Goal: Task Accomplishment & Management: Manage account settings

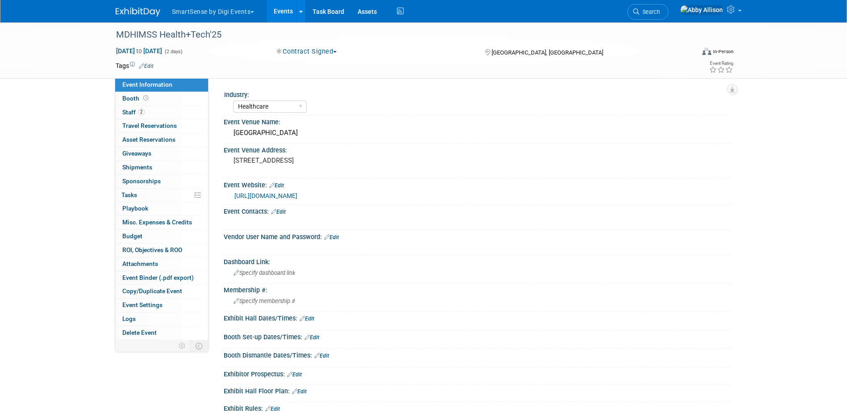
select select "Healthcare"
click at [130, 98] on span "Booth" at bounding box center [136, 98] width 28 height 7
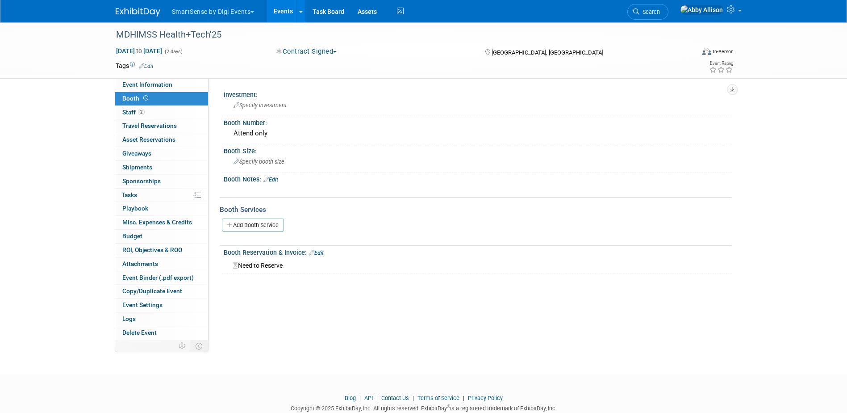
click at [329, 53] on button "Contract Signed" at bounding box center [306, 51] width 67 height 9
click at [317, 88] on link "Not Going" at bounding box center [311, 91] width 74 height 13
click at [669, 6] on link "Search" at bounding box center [647, 12] width 41 height 16
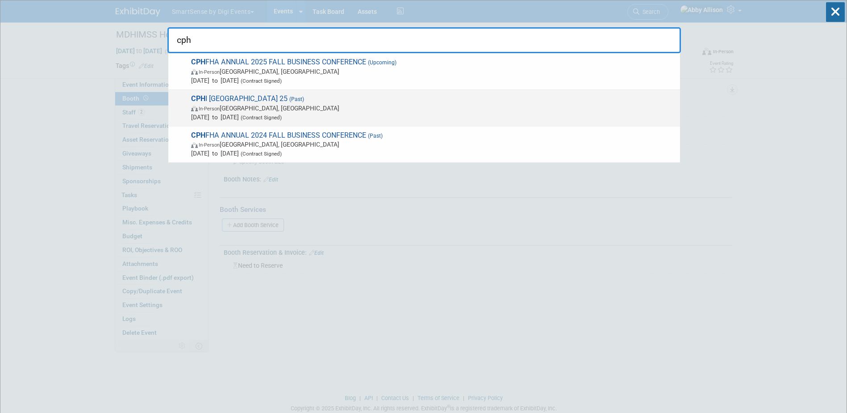
type input "cph"
click at [241, 112] on span "In-Person Philadelphia, PA" at bounding box center [433, 108] width 485 height 9
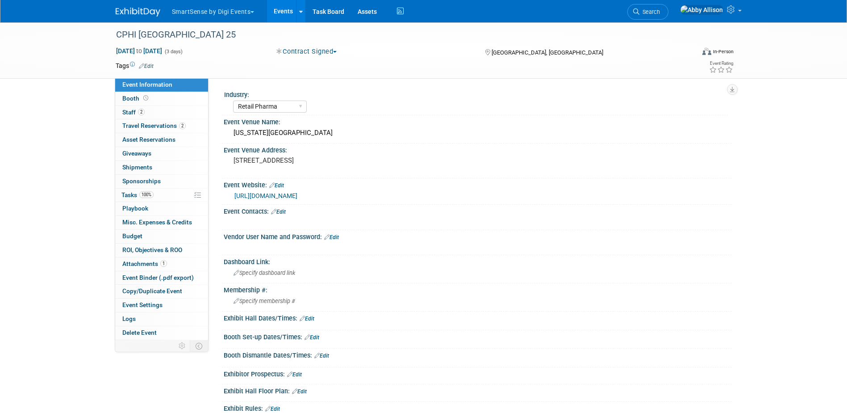
select select "Retail Pharma"
click at [132, 101] on span "Booth" at bounding box center [136, 98] width 28 height 7
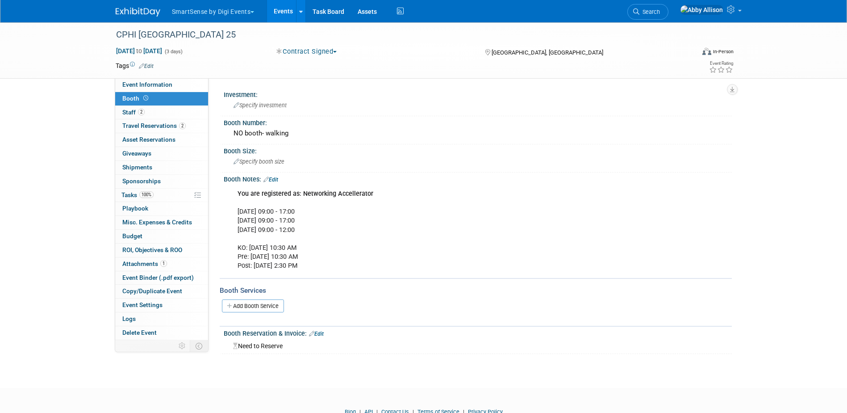
click at [669, 15] on link "Search" at bounding box center [647, 12] width 41 height 16
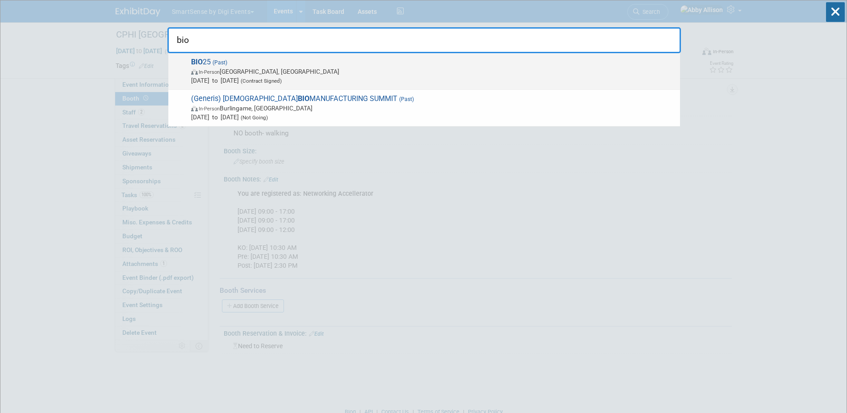
type input "bio"
click at [324, 74] on span "In-Person Boston, MA" at bounding box center [433, 71] width 485 height 9
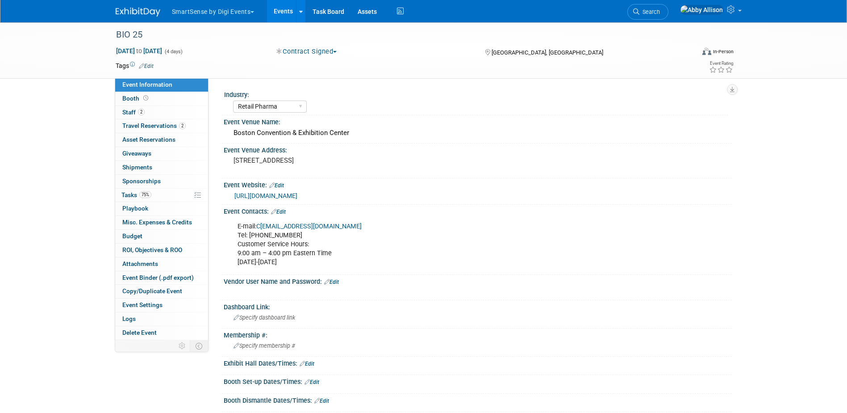
select select "Retail Pharma"
click at [145, 97] on icon at bounding box center [145, 98] width 5 height 5
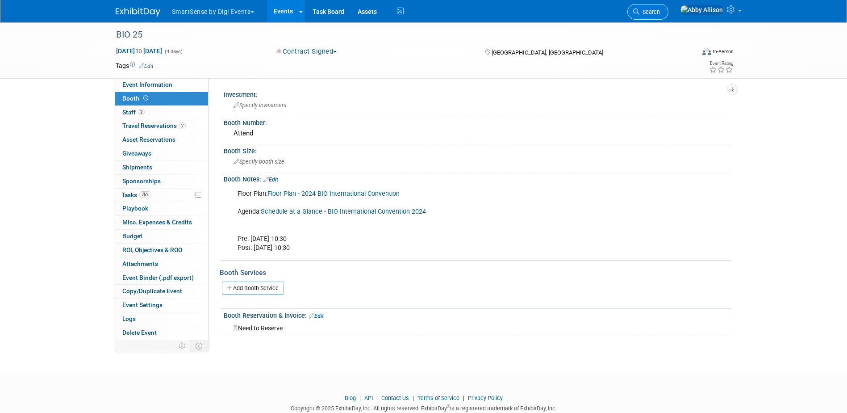
click at [660, 12] on span "Search" at bounding box center [649, 11] width 21 height 7
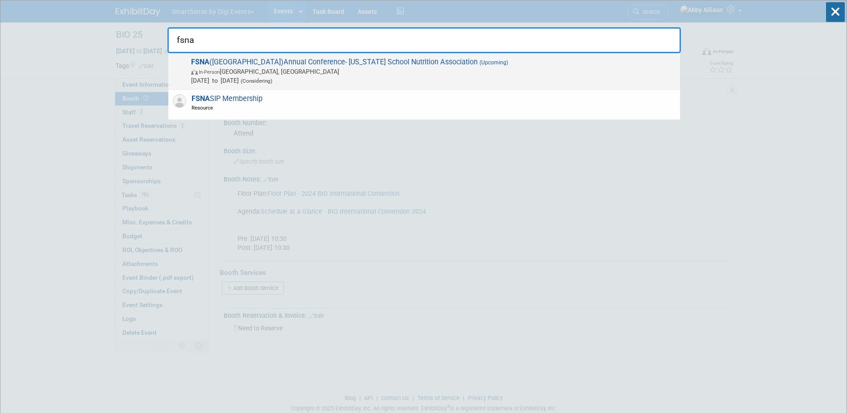
type input "fsna"
click at [228, 70] on span "In-Person Daytona Beach, FL" at bounding box center [433, 71] width 485 height 9
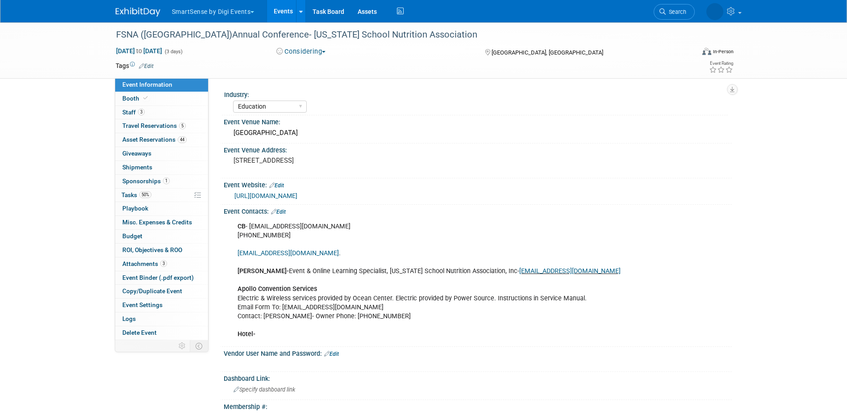
select select "Education"
click at [134, 101] on span "Booth" at bounding box center [135, 98] width 27 height 7
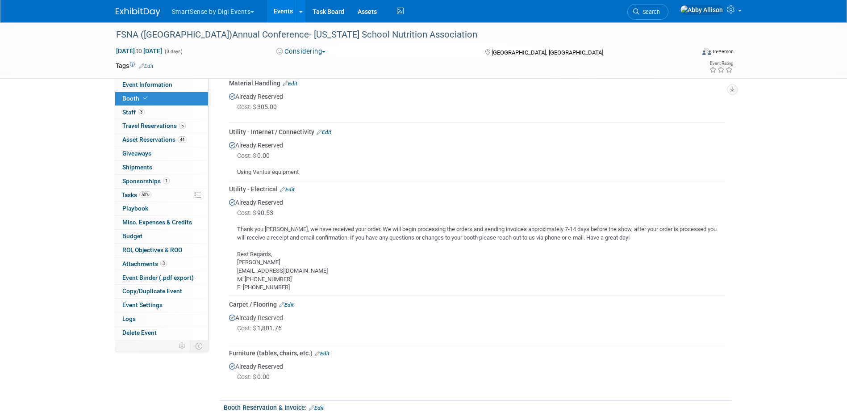
scroll to position [313, 0]
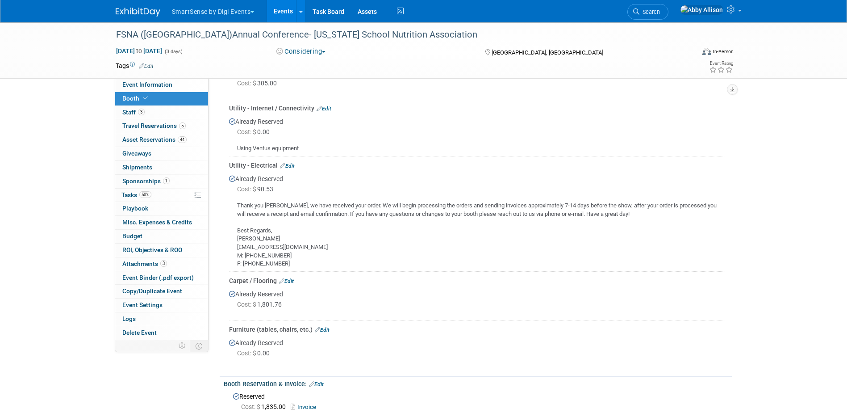
click at [289, 164] on link "Edit" at bounding box center [287, 166] width 15 height 6
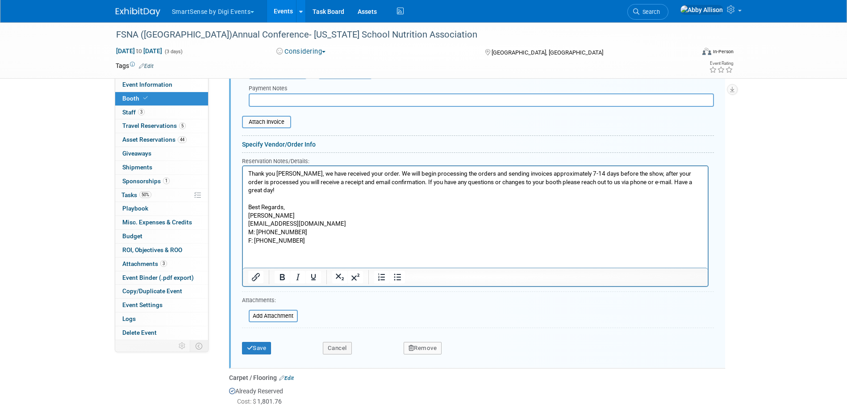
scroll to position [546, 0]
drag, startPoint x: 301, startPoint y: 239, endPoint x: 247, endPoint y: 216, distance: 58.8
click at [247, 216] on html "Thank you [PERSON_NAME], we have received your order. We will begin processing …" at bounding box center [474, 203] width 465 height 79
copy p "Adam Lane orders@powersourceservices.com M: (407) 351-4158 F: (407) 704-2454"
click at [417, 348] on button "Remove" at bounding box center [423, 346] width 38 height 13
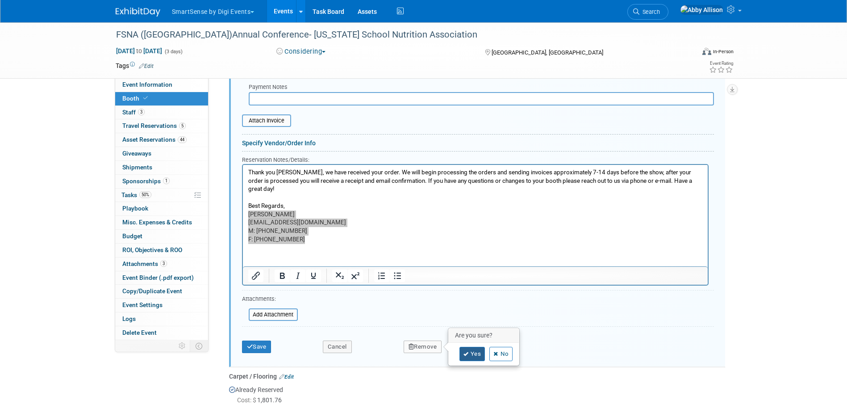
click at [472, 356] on link "Yes" at bounding box center [473, 354] width 26 height 14
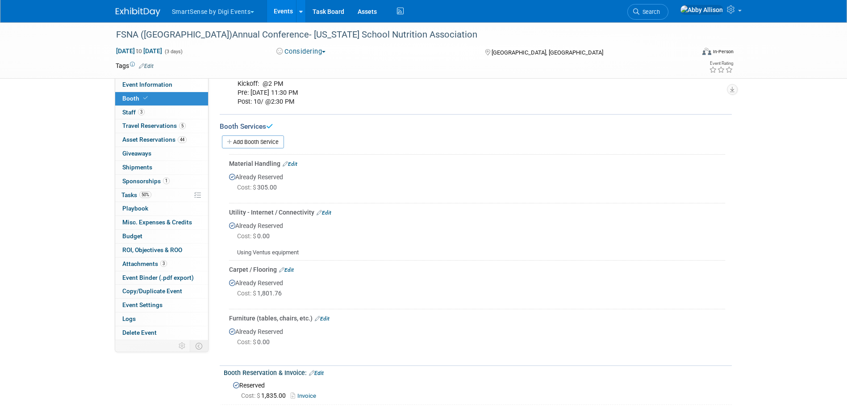
scroll to position [207, 0]
click at [293, 163] on link "Edit" at bounding box center [290, 165] width 15 height 6
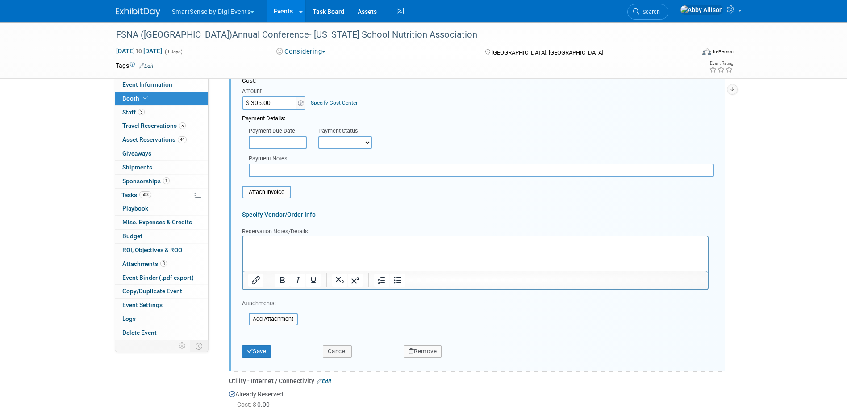
scroll to position [396, 0]
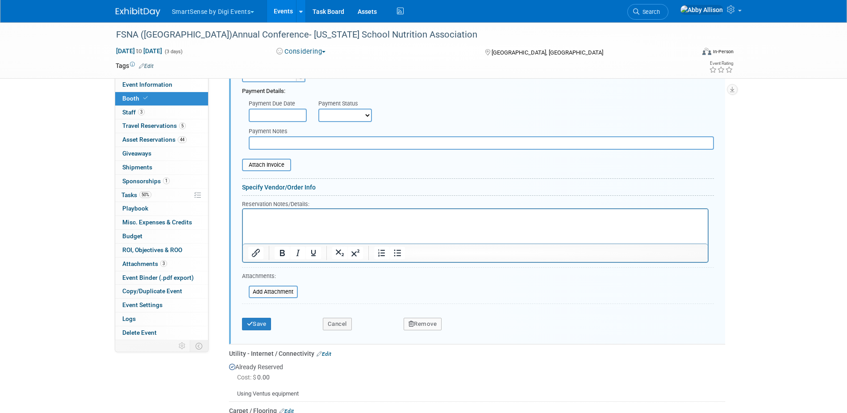
click at [421, 326] on button "Remove" at bounding box center [423, 324] width 38 height 13
click at [474, 330] on link "Yes" at bounding box center [473, 331] width 26 height 14
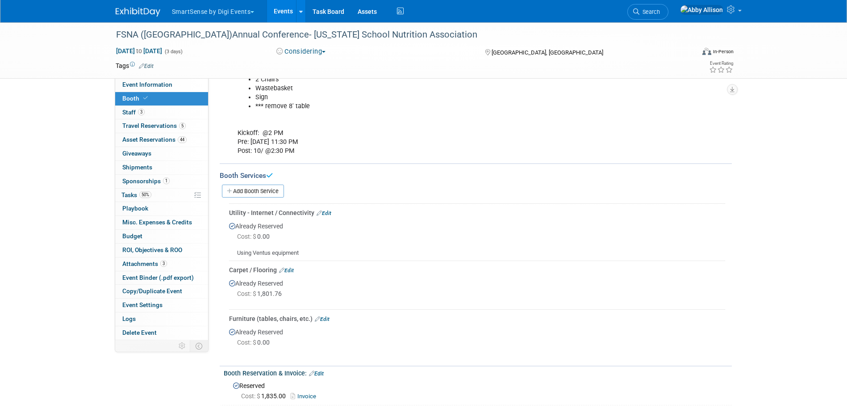
scroll to position [159, 0]
click at [326, 214] on link "Edit" at bounding box center [324, 214] width 15 height 6
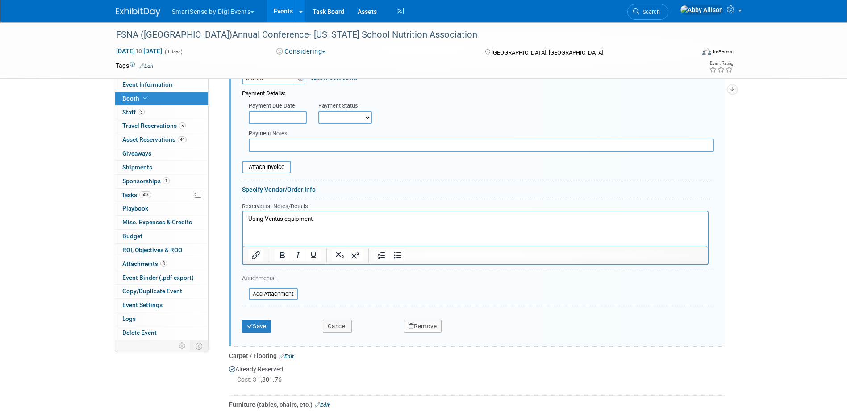
scroll to position [396, 0]
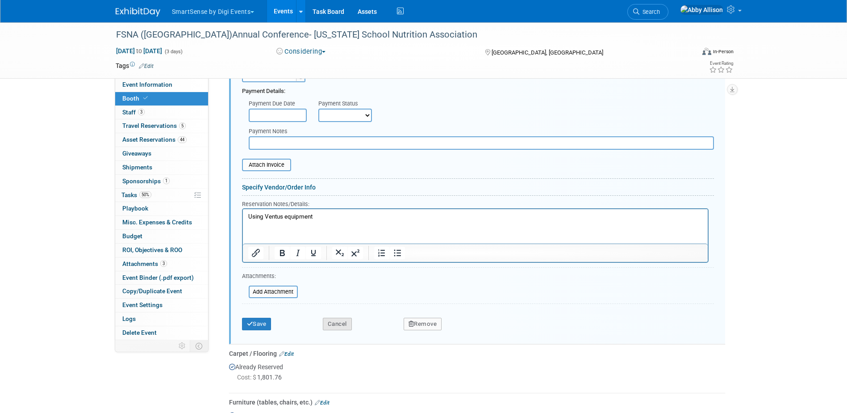
click at [332, 325] on button "Cancel" at bounding box center [337, 324] width 29 height 13
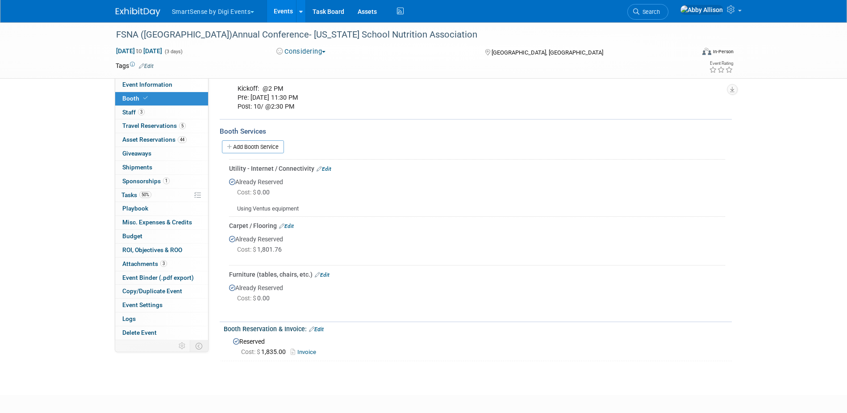
scroll to position [203, 0]
click at [286, 226] on link "Edit" at bounding box center [286, 226] width 15 height 6
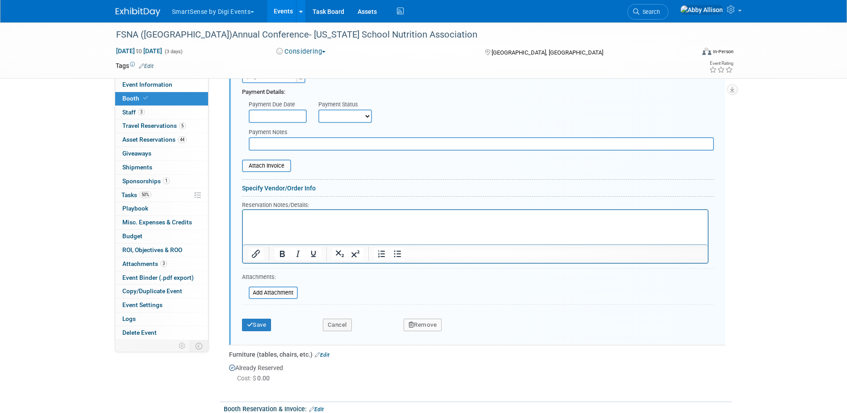
scroll to position [452, 0]
click at [426, 328] on button "Remove" at bounding box center [423, 324] width 38 height 13
click at [475, 329] on link "Yes" at bounding box center [473, 331] width 26 height 14
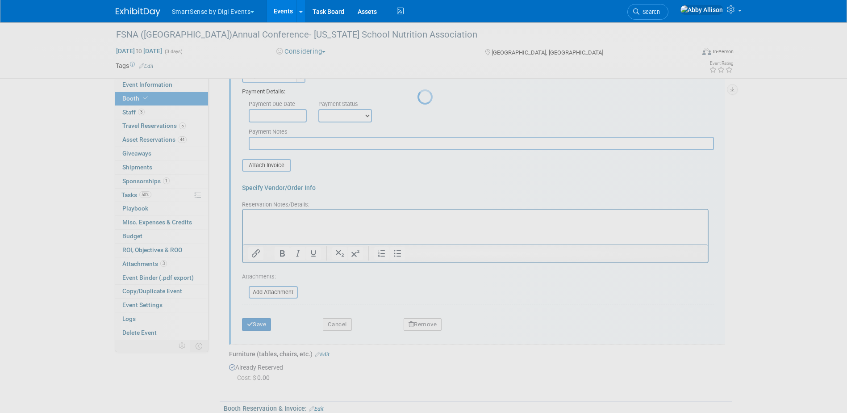
scroll to position [199, 0]
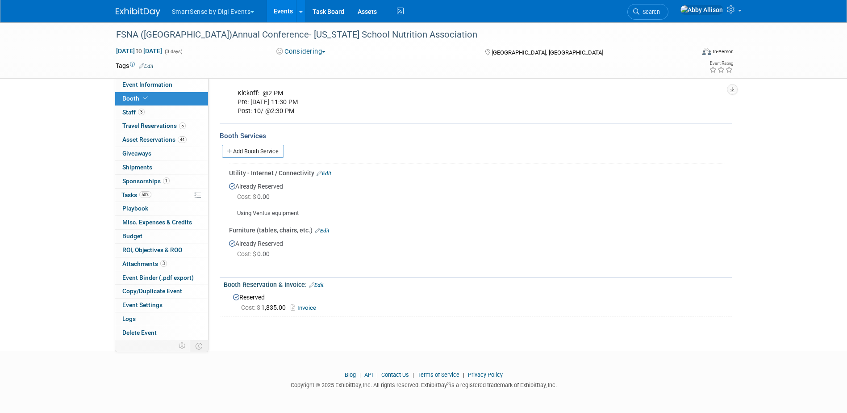
click at [328, 228] on link "Edit" at bounding box center [322, 230] width 15 height 6
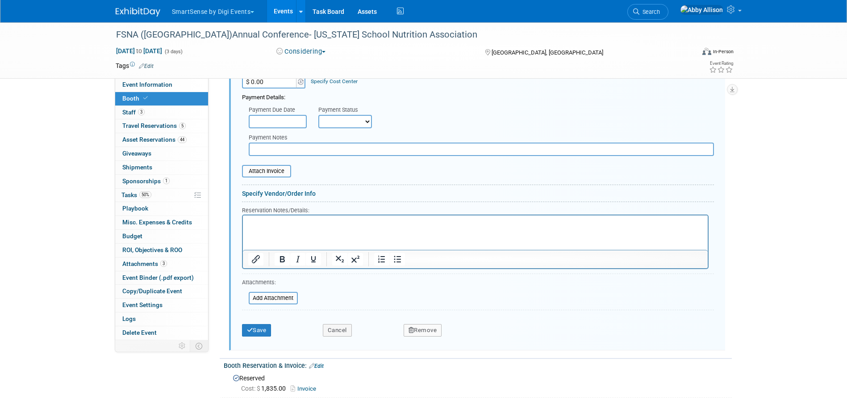
scroll to position [452, 0]
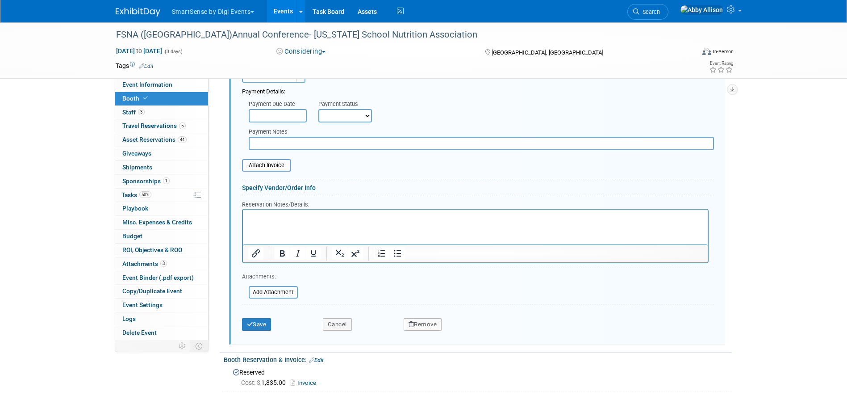
click at [419, 327] on button "Remove" at bounding box center [423, 324] width 38 height 13
click at [465, 330] on icon at bounding box center [466, 331] width 5 height 5
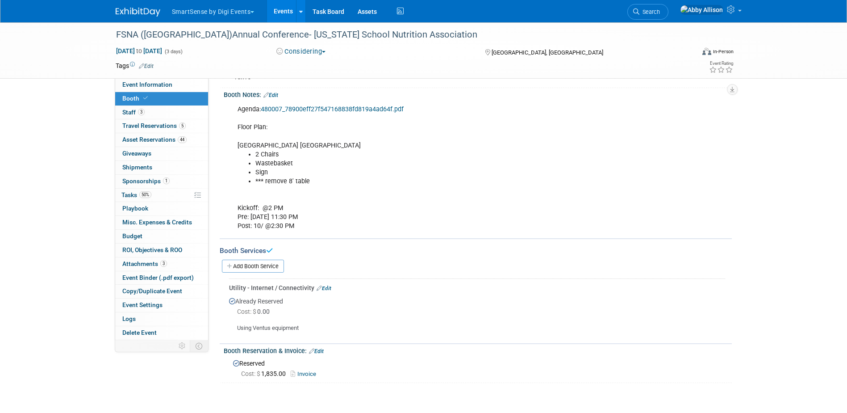
scroll to position [61, 0]
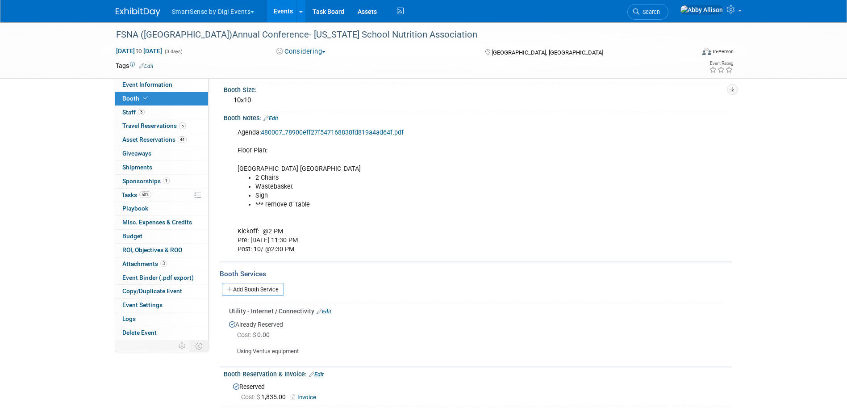
click at [271, 119] on link "Edit" at bounding box center [270, 118] width 15 height 6
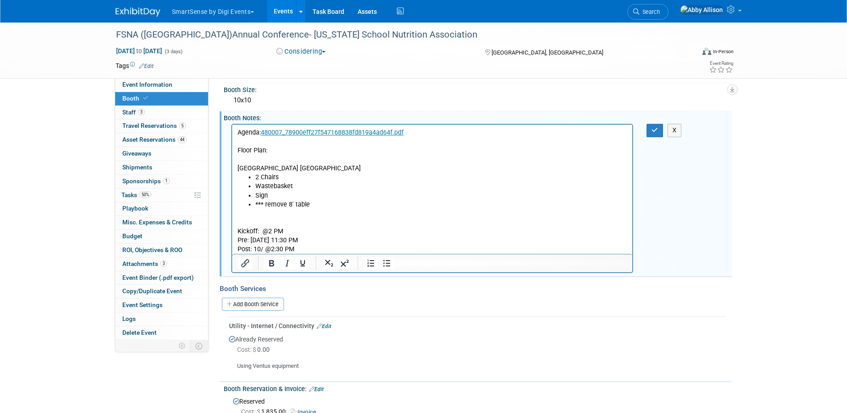
scroll to position [0, 0]
click at [321, 212] on p "Kickoff: @2 PM Pre: 10/20 @ 11:30 PM Post: 10/ @2:30 PM" at bounding box center [432, 231] width 390 height 45
click at [272, 262] on icon "Bold" at bounding box center [271, 263] width 11 height 11
click at [654, 130] on icon "button" at bounding box center [655, 130] width 7 height 6
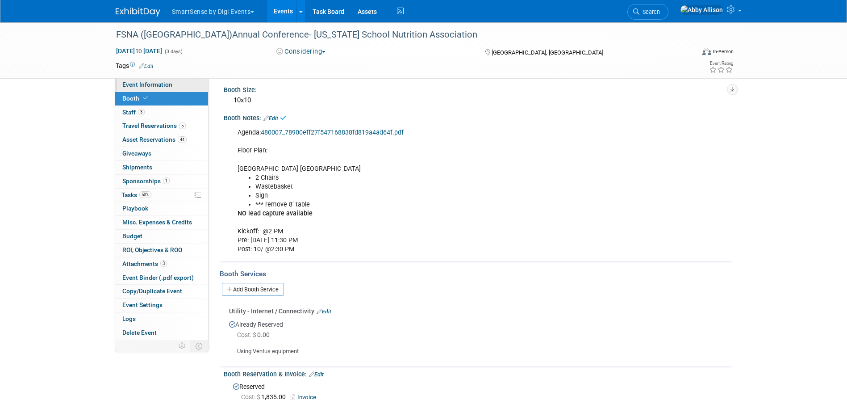
click at [149, 86] on span "Event Information" at bounding box center [147, 84] width 50 height 7
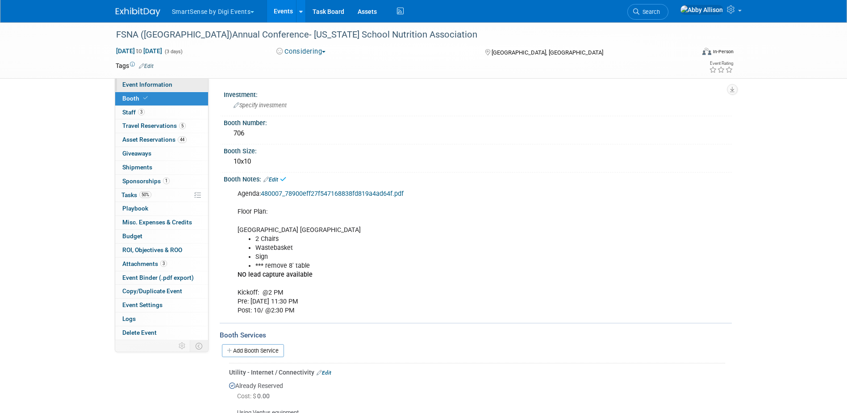
select select "Education"
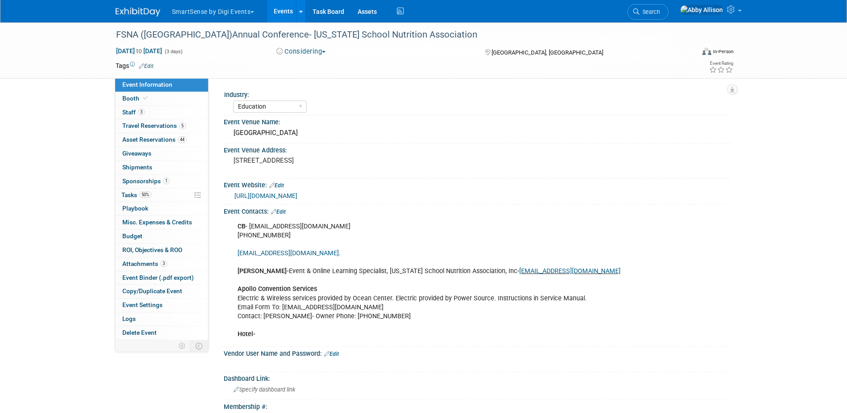
click at [283, 211] on link "Edit" at bounding box center [278, 212] width 15 height 6
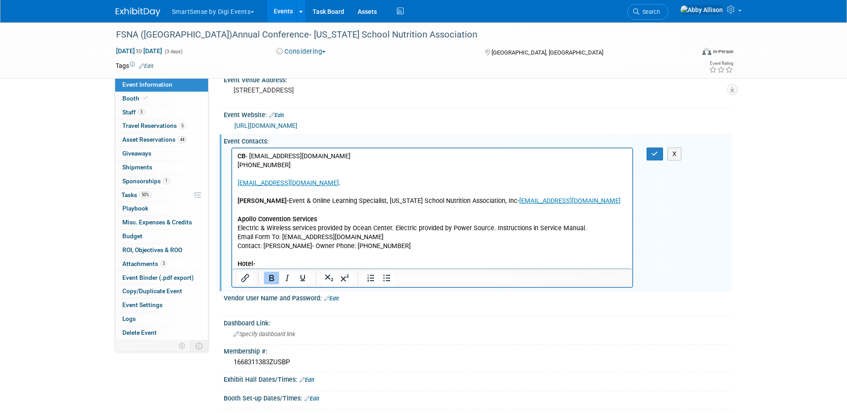
scroll to position [134, 0]
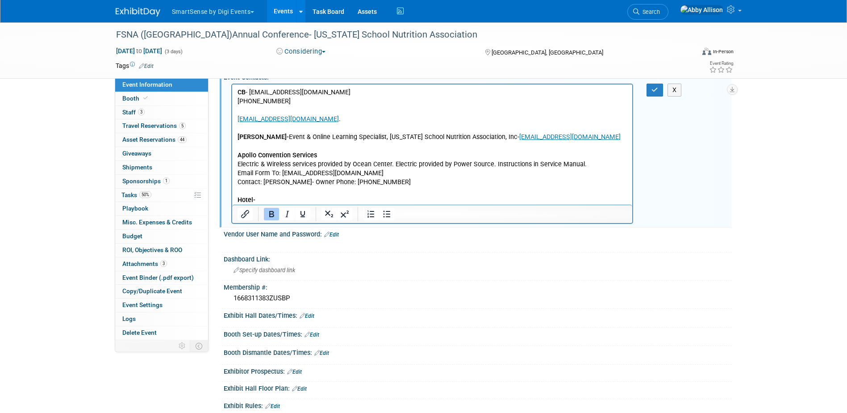
click at [303, 196] on p "CB - fsna@memberclicks-mail.net (850) 878-1832 info@floridaschoolnutrition.org …" at bounding box center [432, 146] width 390 height 117
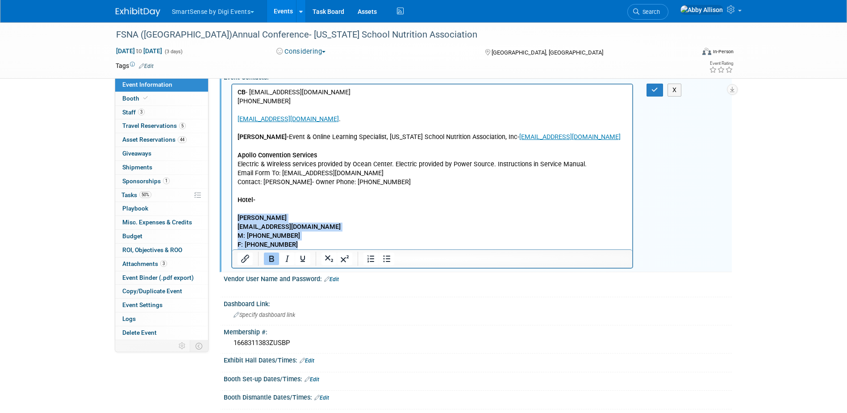
drag, startPoint x: 288, startPoint y: 242, endPoint x: 234, endPoint y: 222, distance: 57.7
click at [234, 222] on html "CB - fsna@memberclicks-mail.net (850) 878-1832 info@floridaschoolnutrition.org …" at bounding box center [432, 166] width 401 height 165
click at [266, 258] on icon "Bold" at bounding box center [271, 258] width 11 height 11
click at [241, 210] on p "Rich Text Area. Press ALT-0 for help." at bounding box center [432, 208] width 390 height 9
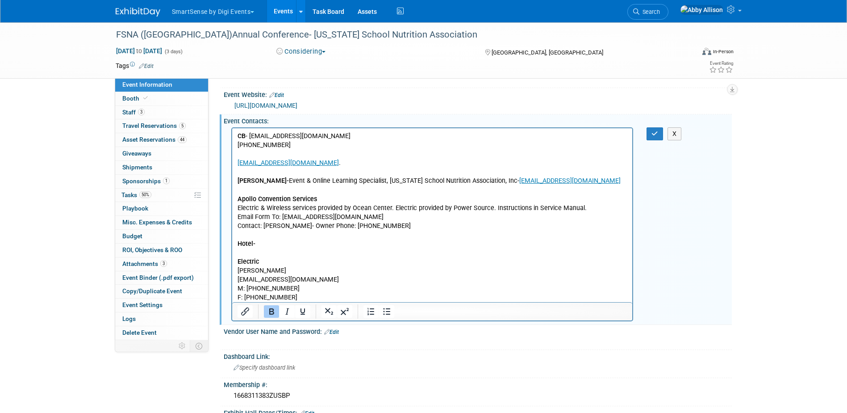
scroll to position [89, 0]
click at [654, 137] on icon "button" at bounding box center [655, 134] width 7 height 6
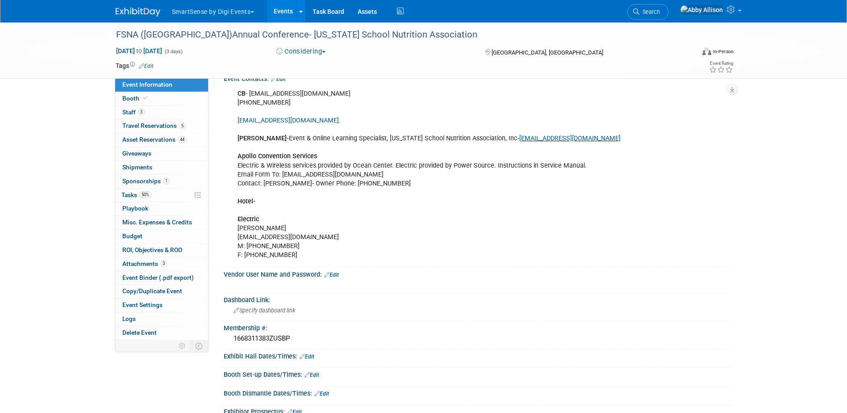
scroll to position [134, 0]
click at [335, 272] on link "Edit" at bounding box center [331, 273] width 15 height 6
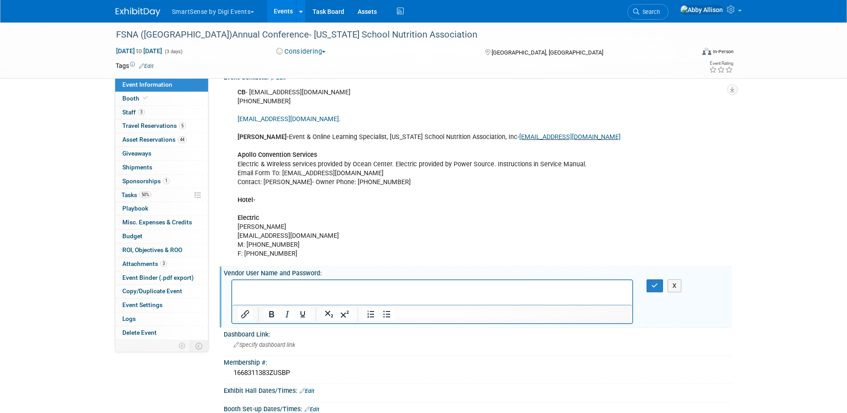
scroll to position [0, 0]
click at [653, 283] on icon "button" at bounding box center [655, 285] width 7 height 6
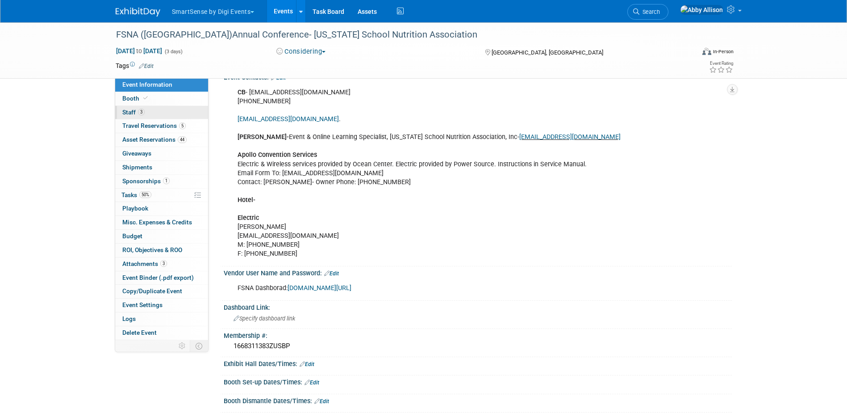
click at [129, 115] on span "Staff 3" at bounding box center [133, 112] width 22 height 7
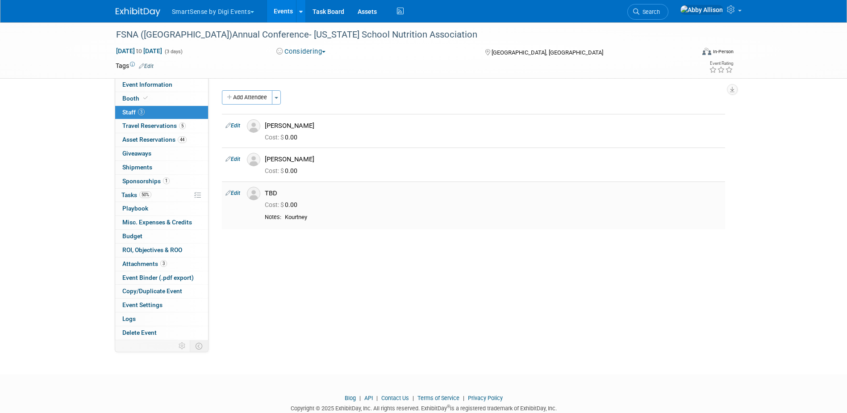
click at [238, 193] on link "Edit" at bounding box center [233, 193] width 15 height 6
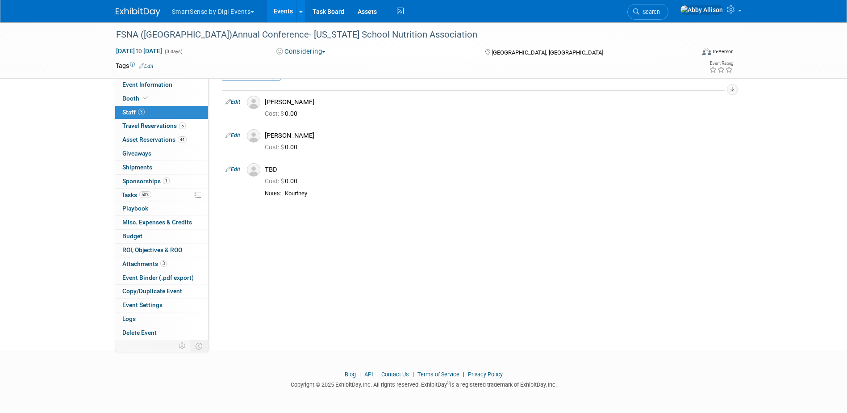
select select "6da6030a-9959-44e1-93d7-7cc745385c53"
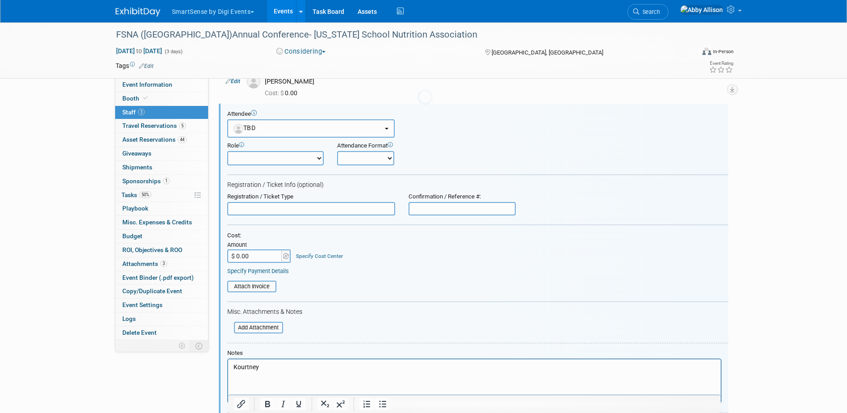
scroll to position [80, 0]
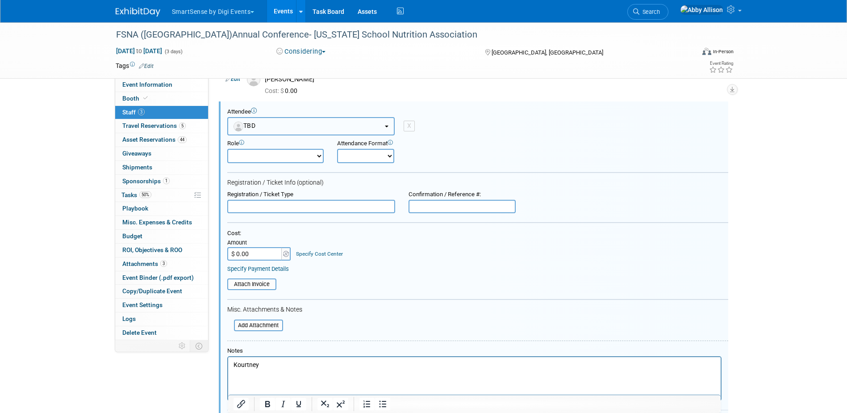
click at [359, 124] on button "TBD" at bounding box center [310, 126] width 167 height 18
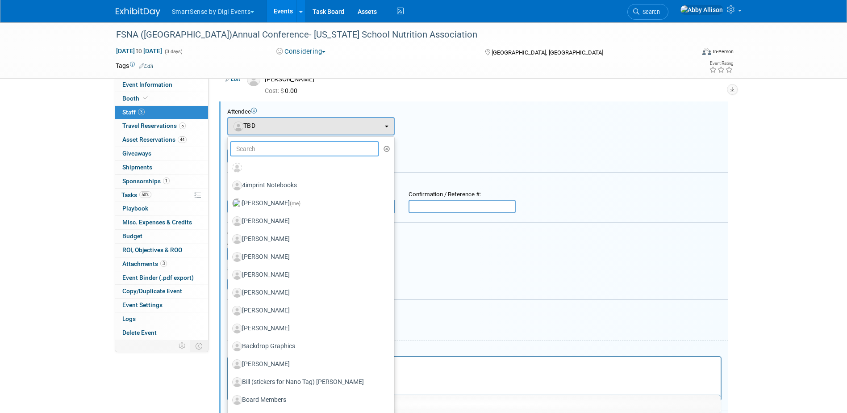
click at [291, 144] on input "text" at bounding box center [305, 148] width 150 height 15
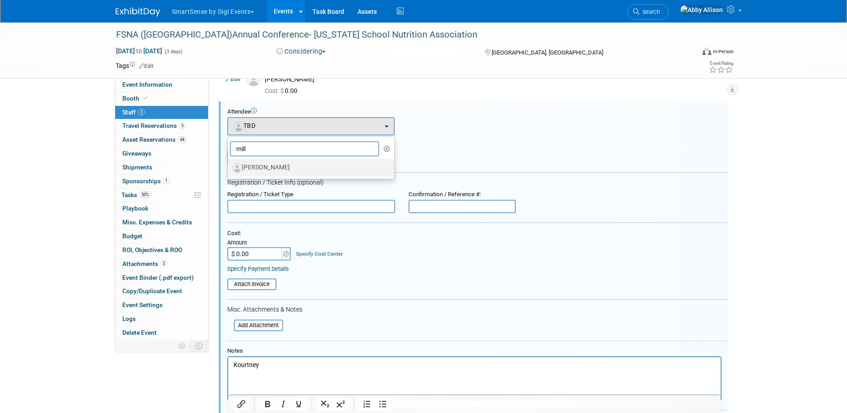
type input "mill"
click at [275, 167] on label "[PERSON_NAME]" at bounding box center [308, 167] width 153 height 14
click at [229, 167] on input "[PERSON_NAME]" at bounding box center [226, 166] width 6 height 6
select select "9b812745-1848-49b2-9e94-d2db55922fb3"
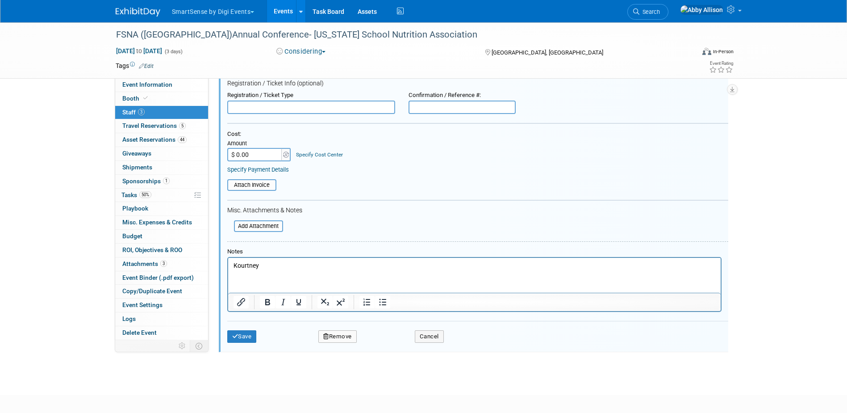
scroll to position [214, 0]
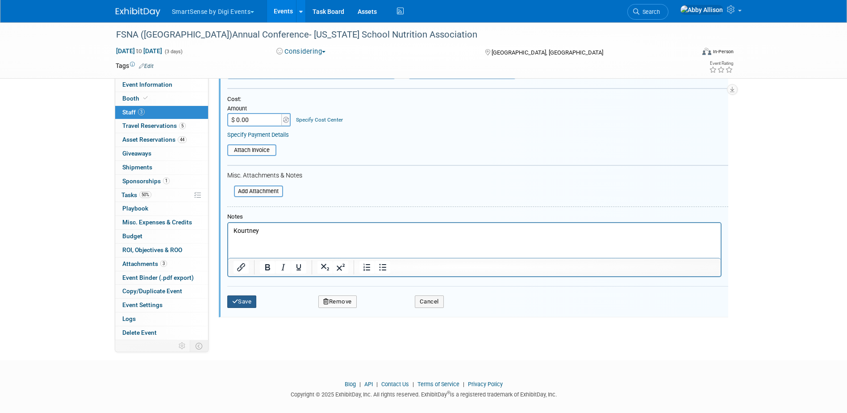
click at [241, 303] on button "Save" at bounding box center [241, 301] width 29 height 13
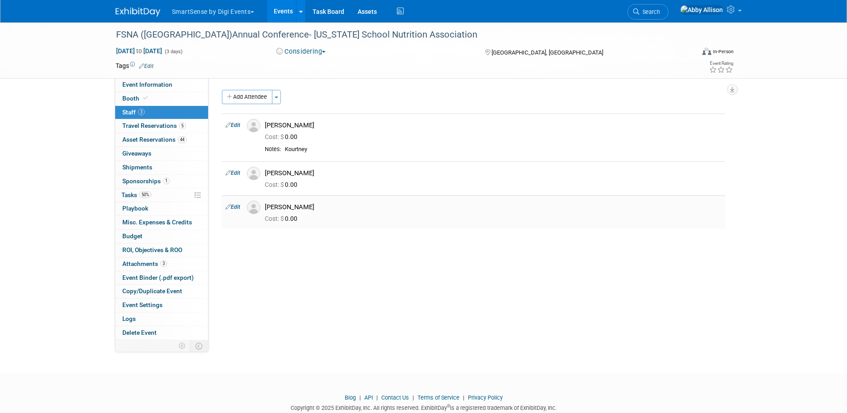
scroll to position [0, 0]
click at [149, 83] on span "Event Information" at bounding box center [147, 84] width 50 height 7
select select "Education"
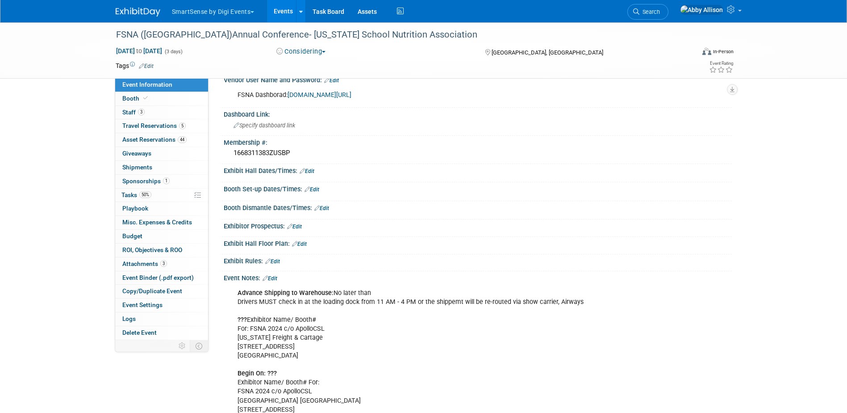
scroll to position [268, 0]
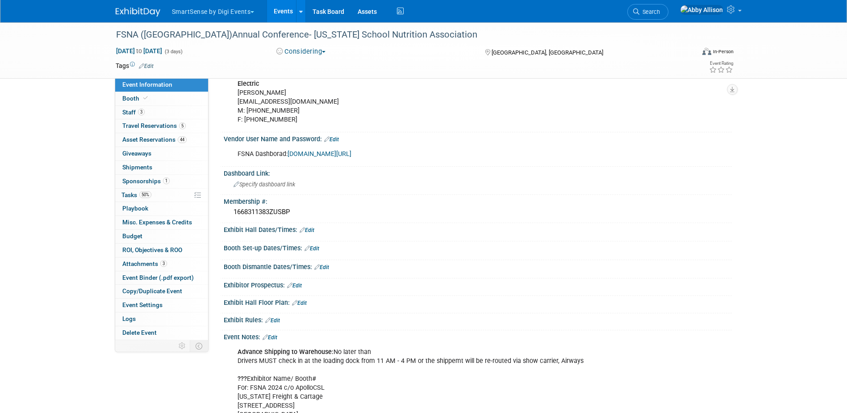
click at [339, 138] on link "Edit" at bounding box center [331, 139] width 15 height 6
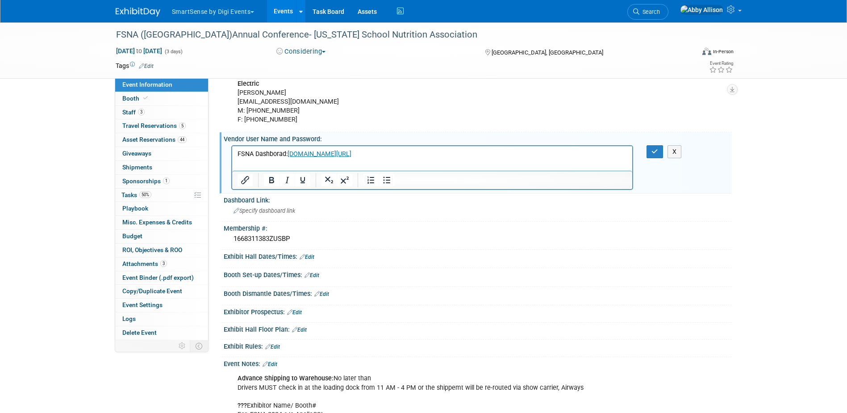
scroll to position [0, 0]
click at [445, 153] on p "FSNA Dashborad: growthzone.floridaschoolnutrition.org/MIC/Login" at bounding box center [432, 153] width 390 height 9
click at [467, 176] on icon "Link" at bounding box center [472, 175] width 11 height 11
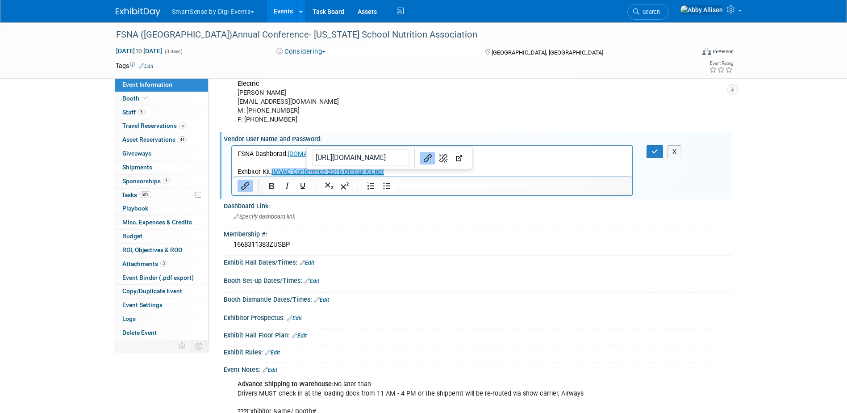
click at [401, 174] on p "Exhbitor Kit: IMVAC Conference 2016 Official Kit.pdf﻿" at bounding box center [432, 171] width 390 height 9
click at [424, 159] on icon "Link" at bounding box center [428, 158] width 8 height 8
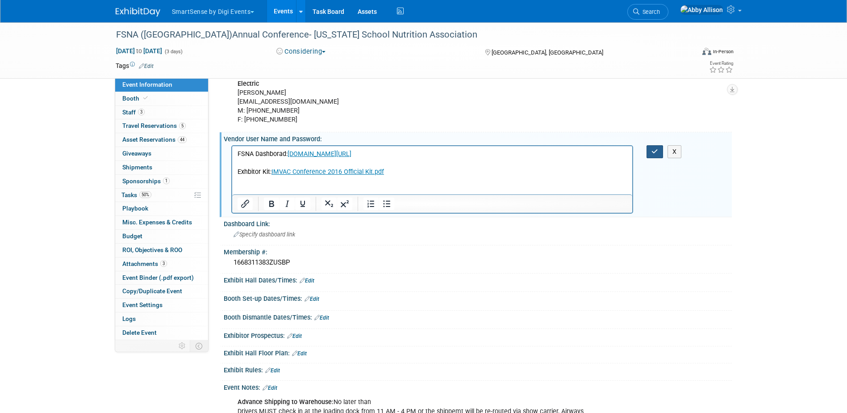
click at [657, 152] on icon "button" at bounding box center [655, 151] width 7 height 6
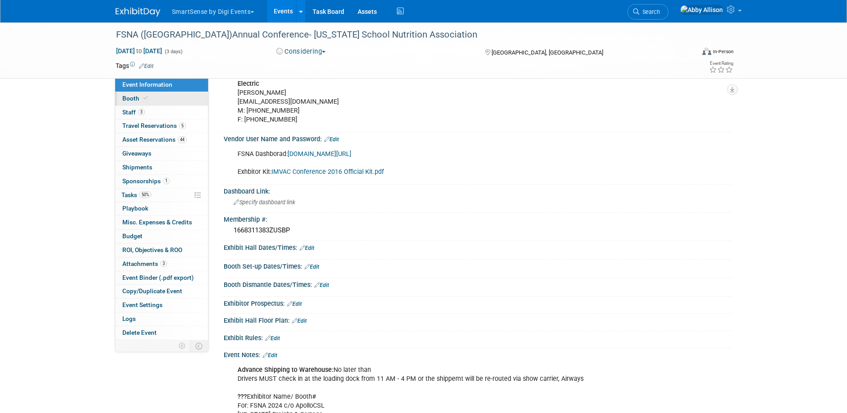
click at [122, 99] on span "Booth" at bounding box center [135, 98] width 27 height 7
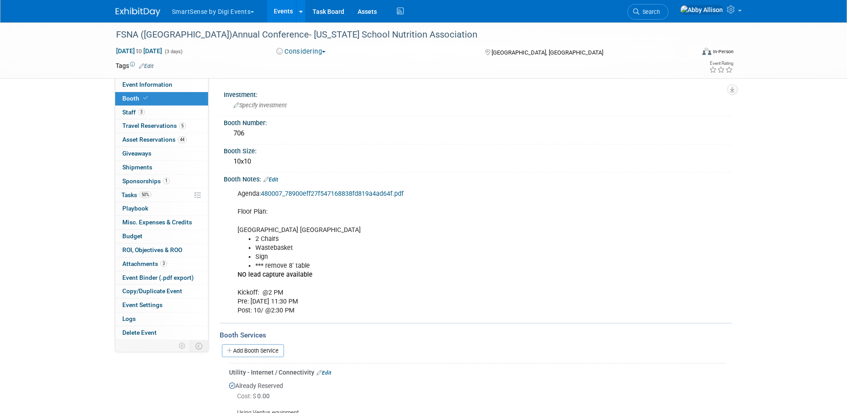
click at [278, 178] on link "Edit" at bounding box center [270, 179] width 15 height 6
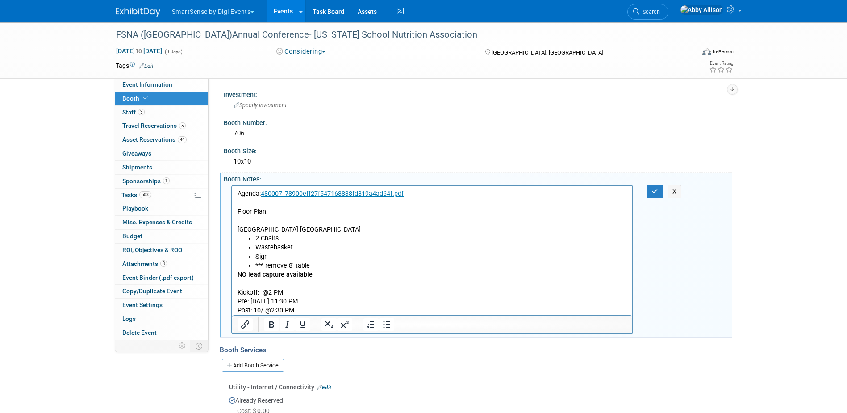
click at [278, 209] on p "Agenda: 480007_78900eff27f547168838fd819a4ad64f.pdf Floor Plan: Ocean Center Ex…" at bounding box center [432, 211] width 390 height 45
click at [359, 213] on p "Agenda: 480007_78900eff27f547168838fd819a4ad64f.pdf Floor Plan: 2025 FSNA Annua…" at bounding box center [432, 211] width 390 height 45
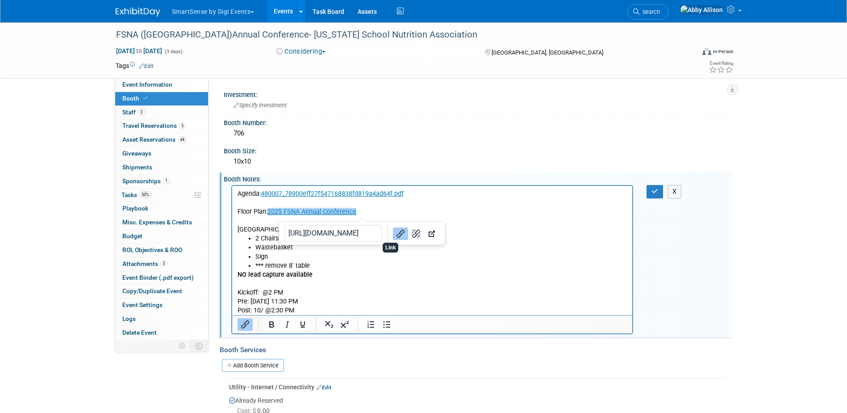
click at [395, 234] on icon "Link" at bounding box center [400, 233] width 11 height 11
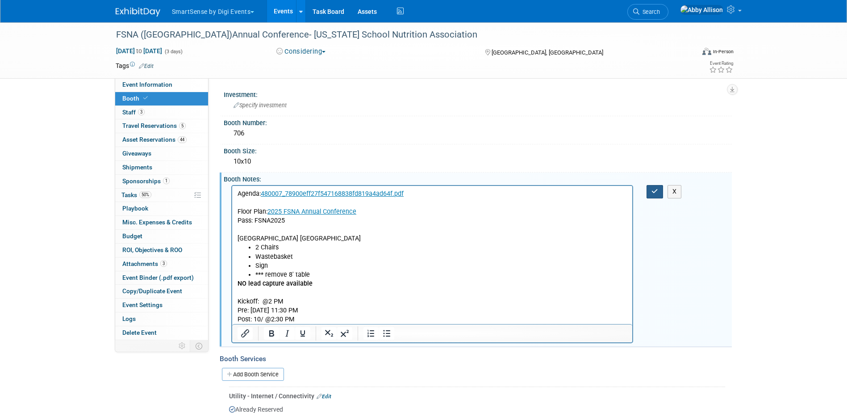
click at [653, 189] on icon "button" at bounding box center [655, 191] width 7 height 6
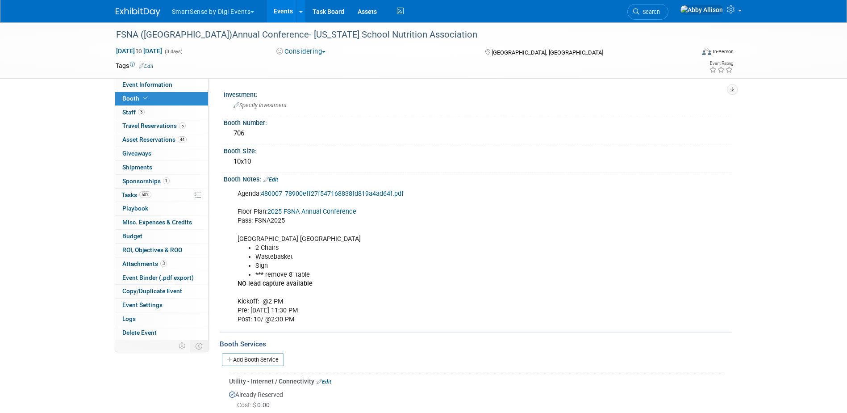
click at [282, 9] on link "Events" at bounding box center [283, 11] width 33 height 22
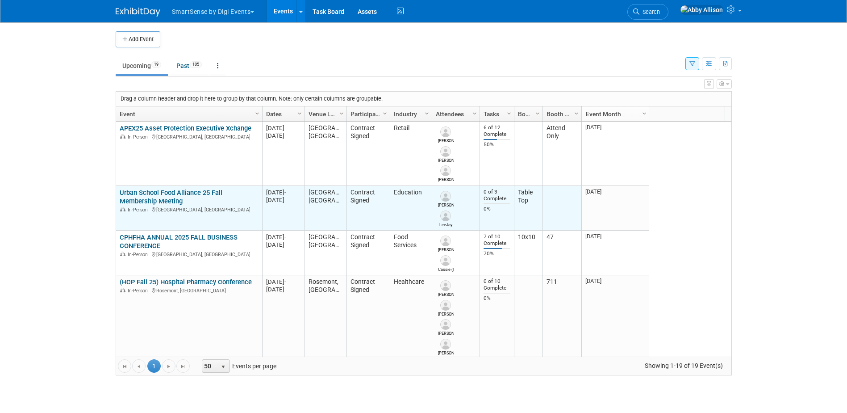
click at [154, 199] on link "Urban School Food Alliance 25 Fall Membership Meeting" at bounding box center [171, 196] width 103 height 17
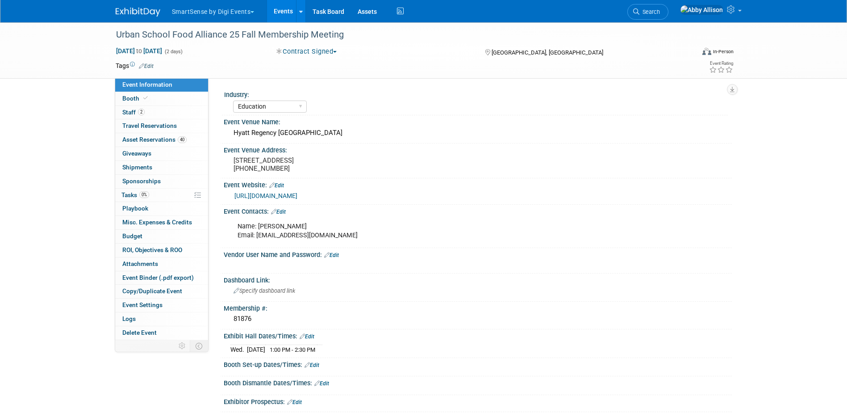
select select "Education"
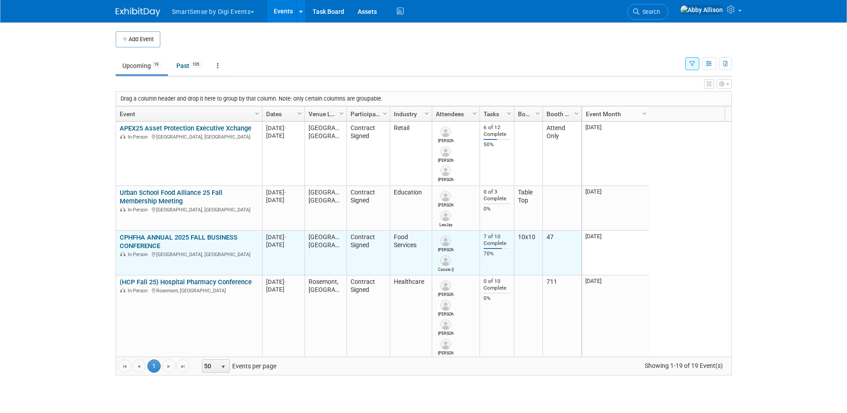
scroll to position [54, 0]
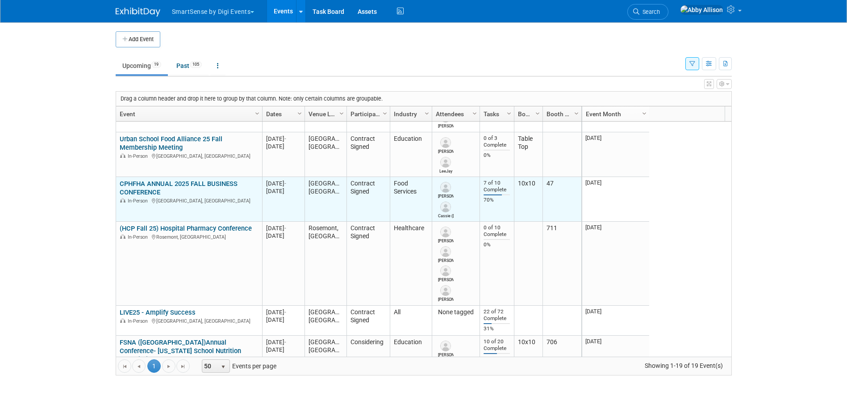
click at [146, 183] on link "CPHFHA ANNUAL 2025 FALL BUSINESS CONFERENCE" at bounding box center [179, 188] width 118 height 17
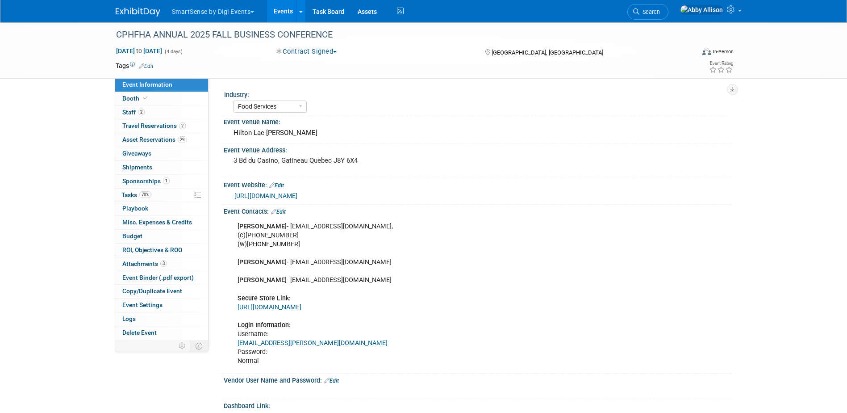
select select "Food Services"
click at [131, 100] on span "Booth" at bounding box center [135, 98] width 27 height 7
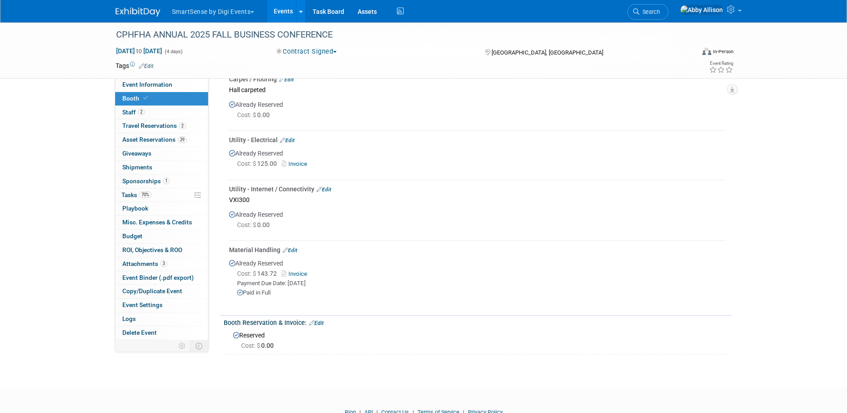
scroll to position [357, 0]
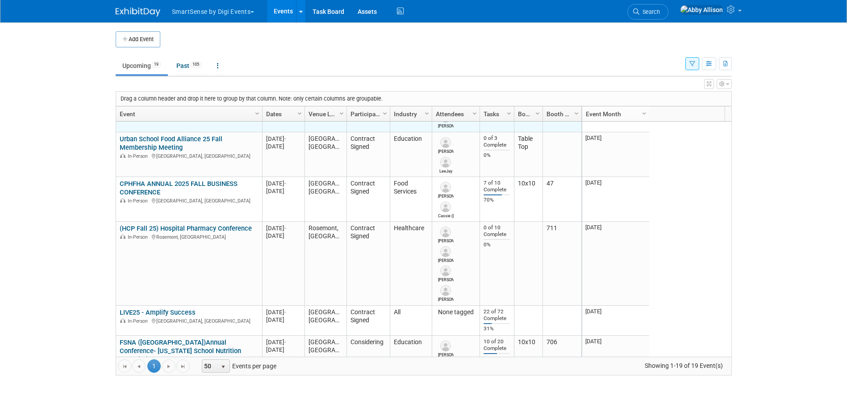
scroll to position [107, 0]
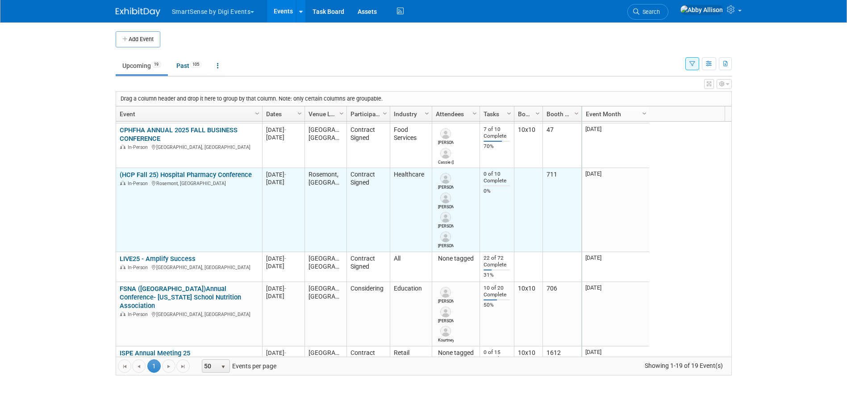
click at [149, 173] on link "(HCP Fall 25) Hospital Pharmacy Conference" at bounding box center [186, 175] width 132 height 8
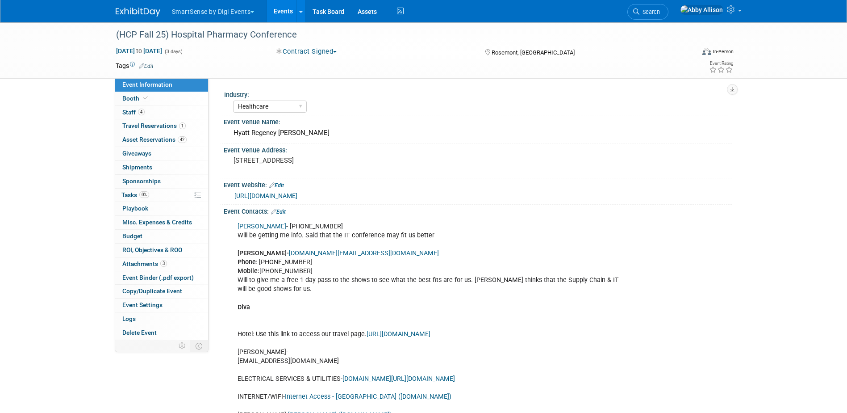
select select "Healthcare"
click at [132, 100] on span "Booth" at bounding box center [135, 98] width 27 height 7
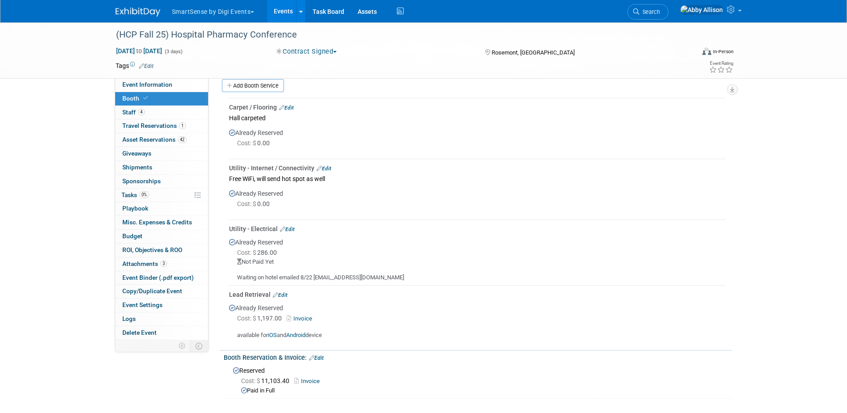
scroll to position [268, 0]
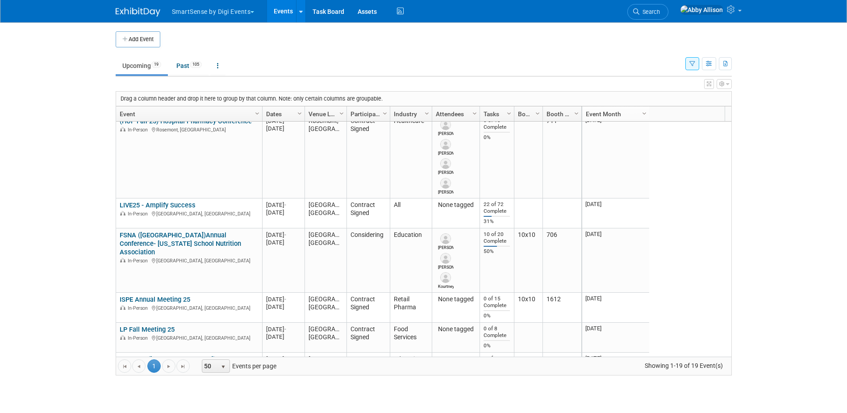
scroll to position [214, 0]
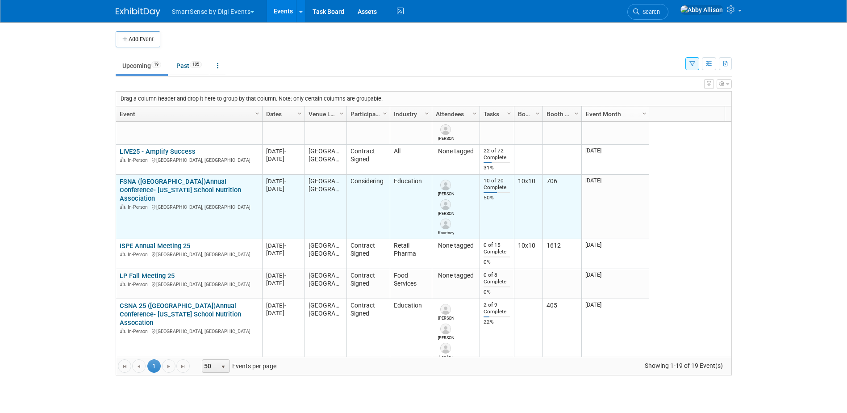
click at [143, 185] on link "FSNA ([GEOGRAPHIC_DATA])Annual Conference- [US_STATE] School Nutrition Associat…" at bounding box center [180, 189] width 121 height 25
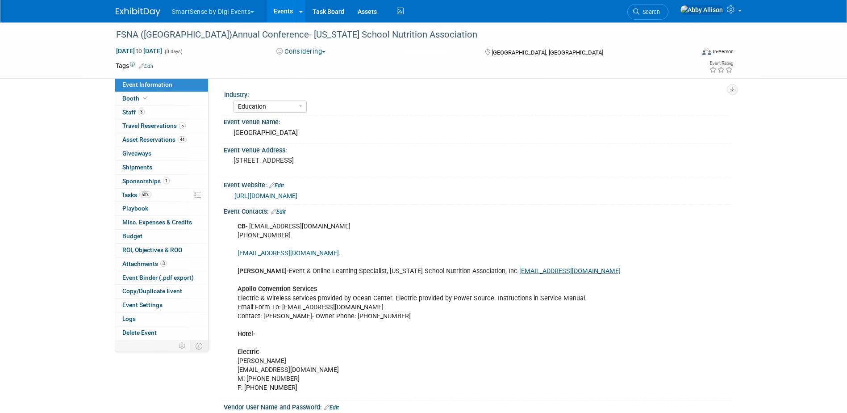
select select "Education"
click at [129, 100] on span "Booth" at bounding box center [135, 98] width 27 height 7
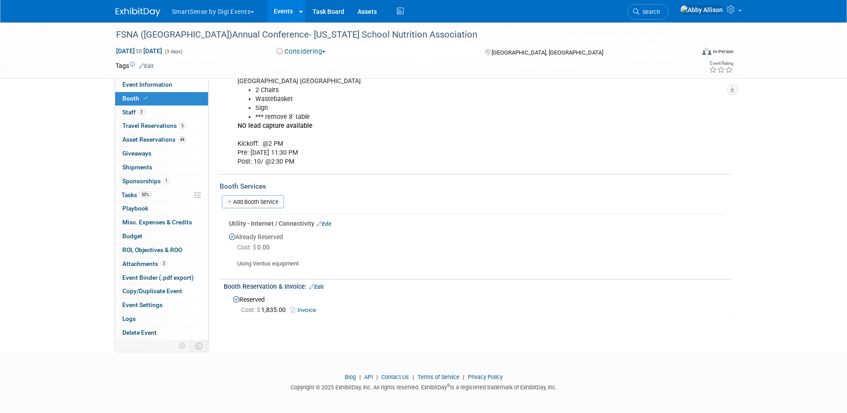
scroll to position [159, 0]
click at [144, 88] on span "Event Information" at bounding box center [147, 84] width 50 height 7
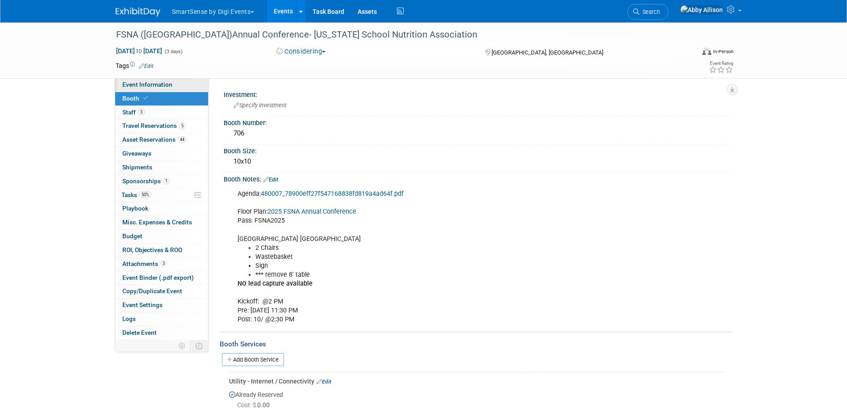
select select "Education"
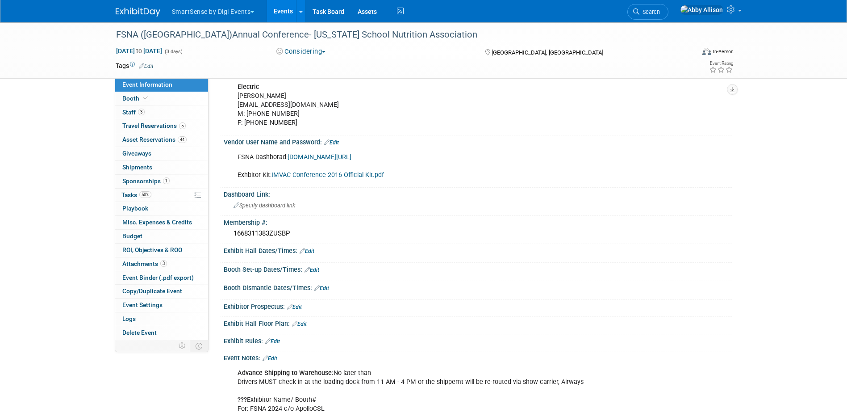
scroll to position [268, 0]
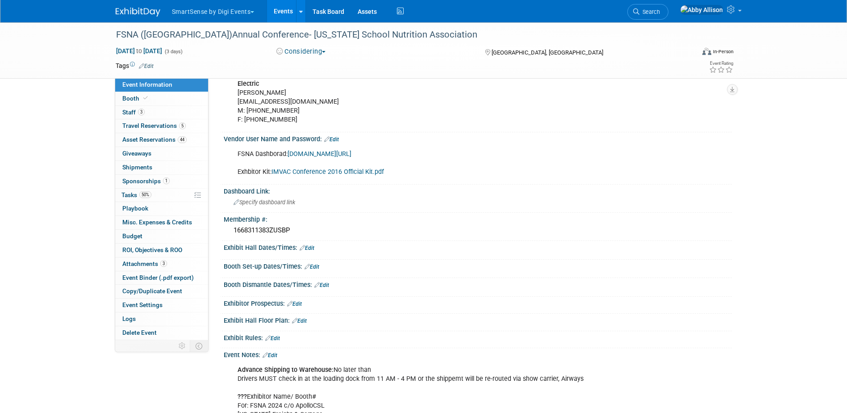
click at [312, 267] on link "Edit" at bounding box center [312, 266] width 15 height 6
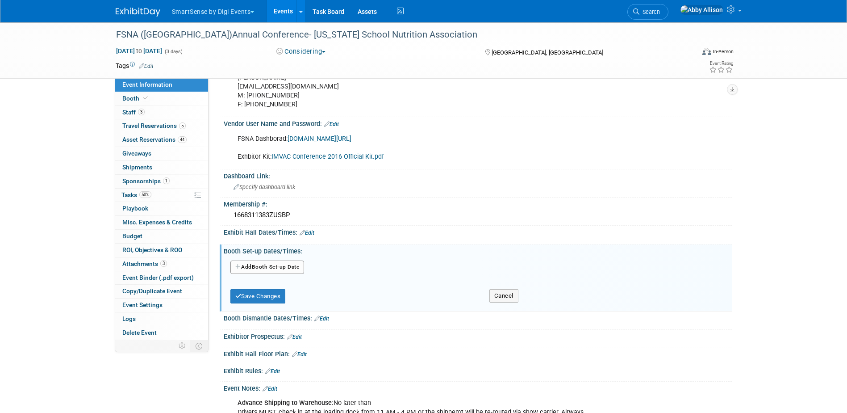
scroll to position [284, 0]
click at [271, 269] on button "Add Another Booth Set-up Date" at bounding box center [267, 265] width 74 height 13
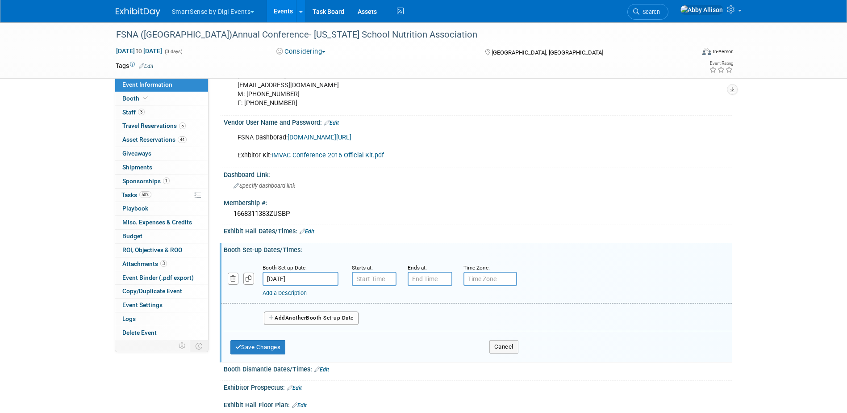
click at [308, 275] on input "Oct 23, 2025" at bounding box center [301, 279] width 76 height 14
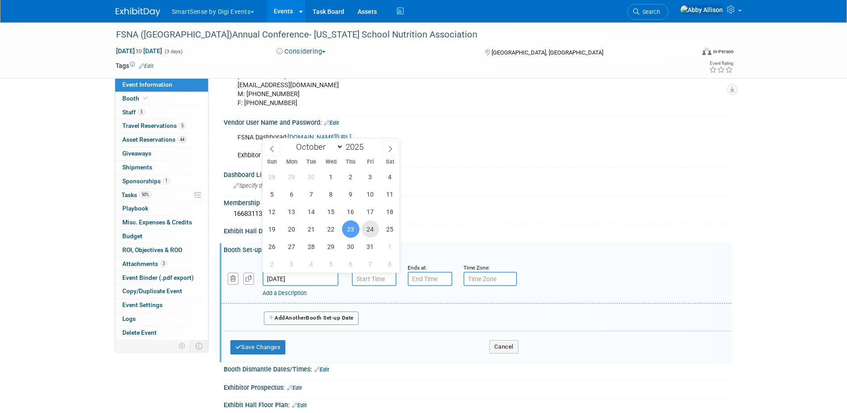
click at [372, 234] on span "24" at bounding box center [370, 228] width 17 height 17
type input "Oct 24, 2025"
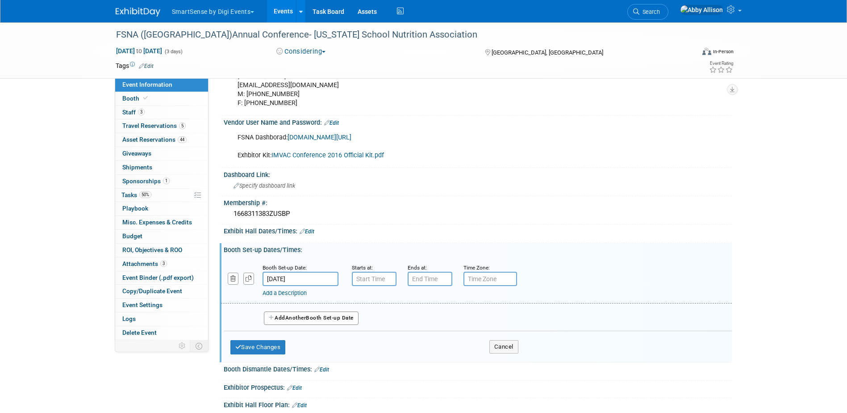
type input "7:00 AM"
click at [374, 282] on input "7:00 AM" at bounding box center [374, 279] width 45 height 14
click at [411, 279] on input "7:00 PM" at bounding box center [430, 279] width 45 height 14
click at [429, 318] on span "07" at bounding box center [428, 320] width 17 height 16
click at [508, 348] on td "11" at bounding box center [510, 349] width 29 height 24
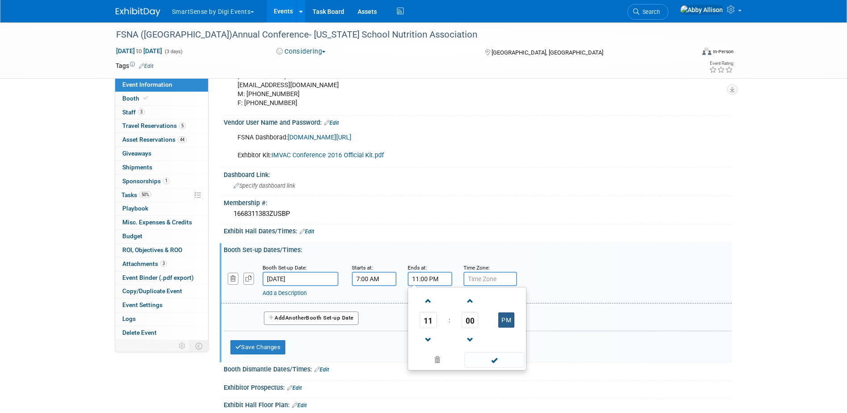
click at [506, 320] on button "PM" at bounding box center [506, 319] width 16 height 15
type input "11:00 AM"
click at [501, 363] on span at bounding box center [494, 360] width 60 height 16
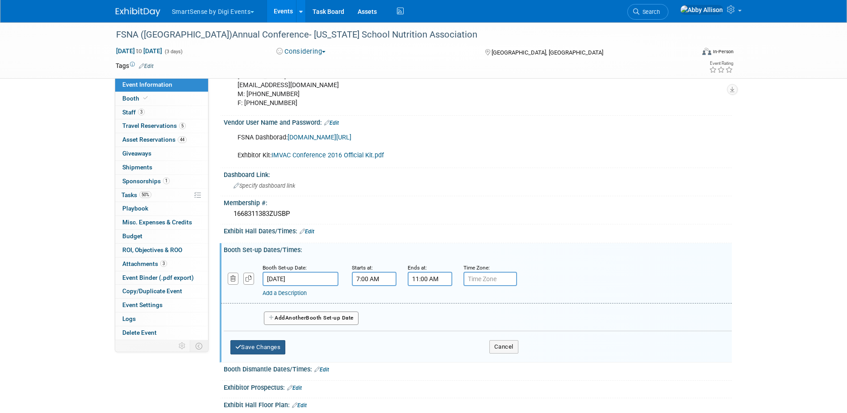
click at [270, 348] on button "Save Changes" at bounding box center [257, 347] width 55 height 14
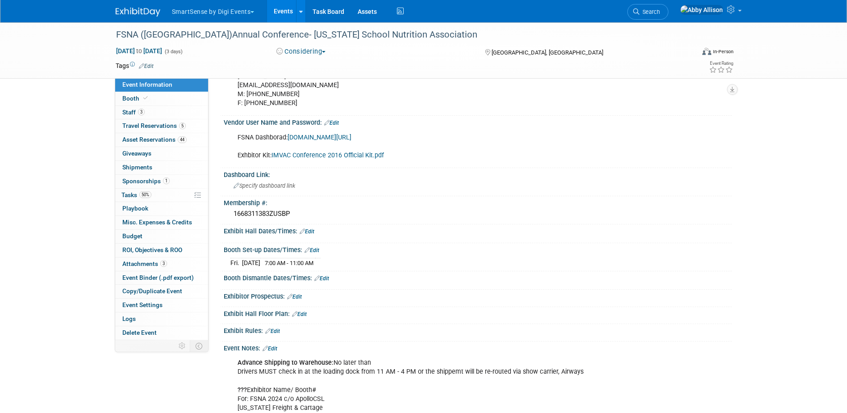
click at [309, 229] on link "Edit" at bounding box center [307, 231] width 15 height 6
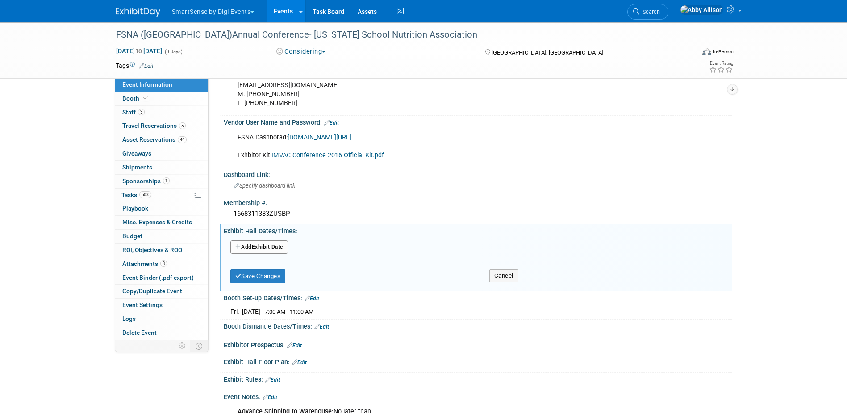
click at [273, 247] on button "Add Another Exhibit Date" at bounding box center [259, 246] width 58 height 13
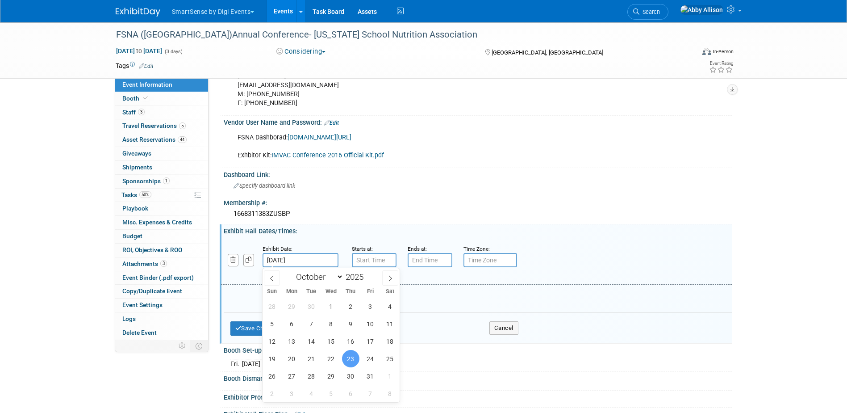
click at [293, 261] on input "[DATE]" at bounding box center [301, 260] width 76 height 14
click at [369, 358] on span "24" at bounding box center [370, 358] width 17 height 17
type input "[DATE]"
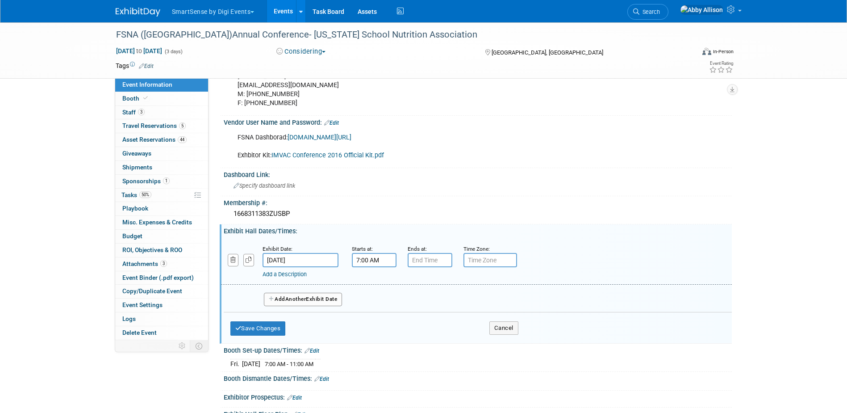
click at [376, 263] on input "7:00 AM" at bounding box center [374, 260] width 45 height 14
click at [367, 298] on span "07" at bounding box center [372, 301] width 17 height 16
click at [420, 334] on td "10" at bounding box center [425, 330] width 29 height 24
type input "10:00 AM"
click at [426, 257] on input "7:00 PM" at bounding box center [430, 260] width 45 height 14
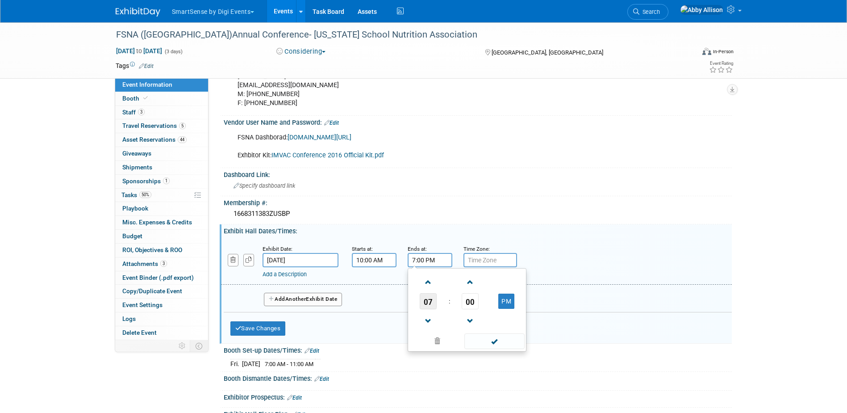
click at [426, 305] on span "07" at bounding box center [428, 301] width 17 height 16
click at [425, 279] on td "12" at bounding box center [424, 282] width 29 height 24
click at [472, 304] on span "00" at bounding box center [470, 301] width 17 height 16
click at [500, 351] on span at bounding box center [494, 352] width 60 height 16
click at [430, 256] on input "12:00 PM" at bounding box center [430, 260] width 45 height 14
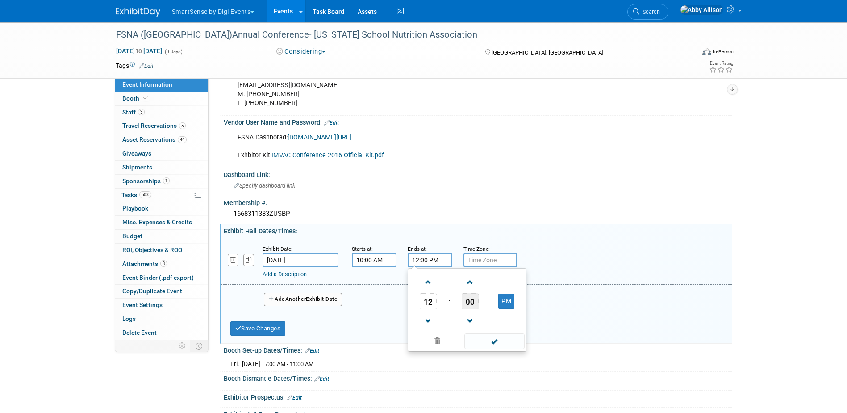
click at [468, 299] on span "00" at bounding box center [470, 301] width 17 height 16
click at [482, 311] on td "30" at bounding box center [481, 306] width 29 height 24
type input "12:30 PM"
click at [485, 340] on span at bounding box center [494, 341] width 60 height 16
click at [334, 303] on button "Add Another Exhibit Date" at bounding box center [303, 299] width 79 height 13
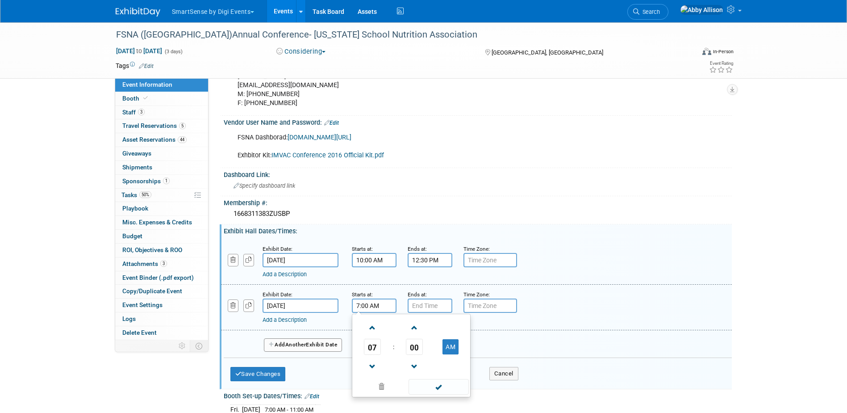
click at [382, 305] on input "7:00 AM" at bounding box center [374, 305] width 45 height 14
click at [375, 349] on span "07" at bounding box center [372, 346] width 17 height 16
click at [397, 380] on td "09" at bounding box center [397, 376] width 29 height 24
type input "9:00 AM"
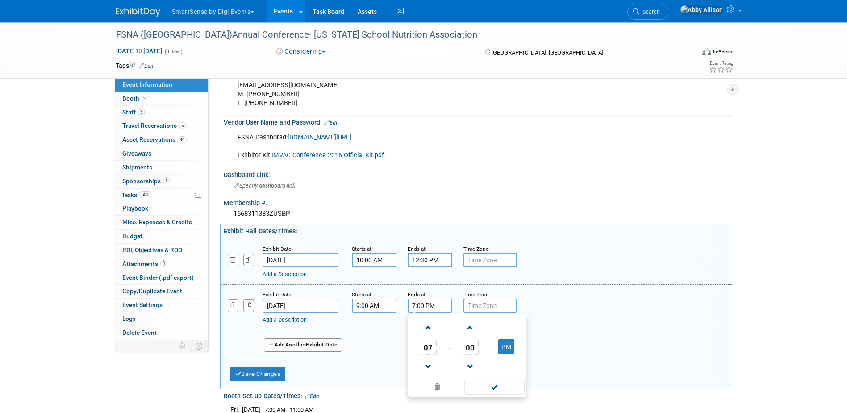
click at [420, 307] on input "7:00 PM" at bounding box center [430, 305] width 45 height 14
click at [427, 351] on span "07" at bounding box center [428, 346] width 17 height 16
click at [485, 379] on td "10" at bounding box center [481, 376] width 29 height 24
click at [506, 349] on button "PM" at bounding box center [506, 346] width 16 height 15
type input "10:00 AM"
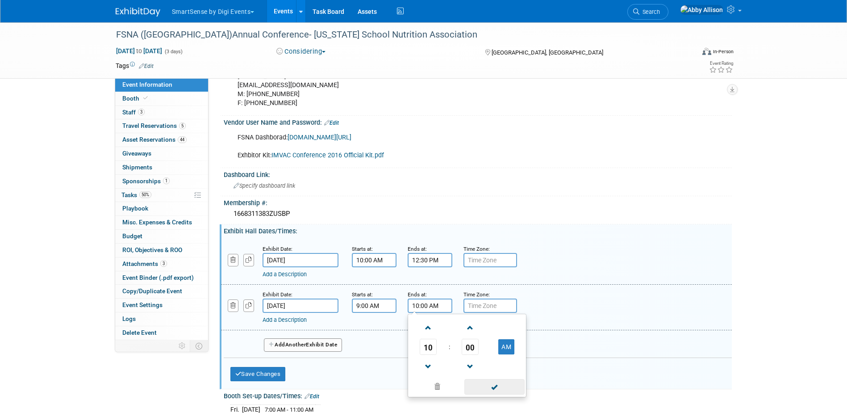
click at [502, 389] on span at bounding box center [494, 387] width 60 height 16
click at [273, 344] on icon "button" at bounding box center [272, 344] width 6 height 5
select select "9"
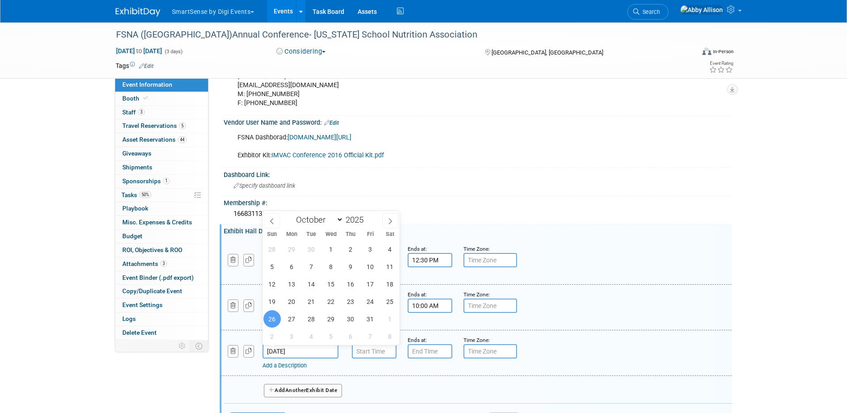
click at [285, 350] on input "[DATE]" at bounding box center [301, 351] width 76 height 14
click at [389, 304] on span "25" at bounding box center [389, 301] width 17 height 17
type input "Oct 25, 2025"
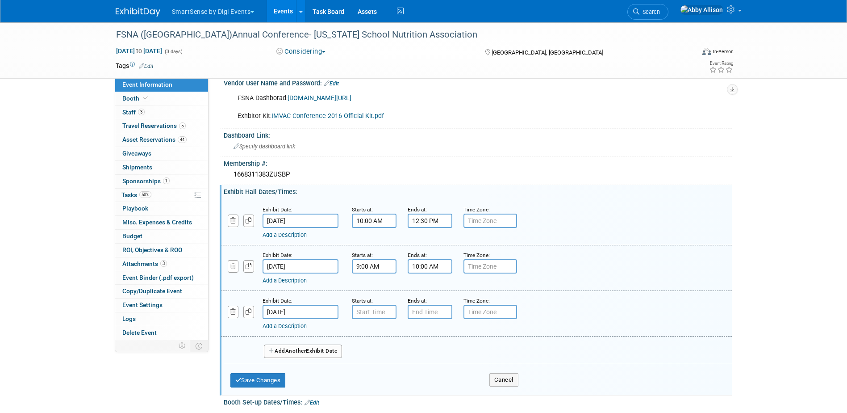
scroll to position [329, 0]
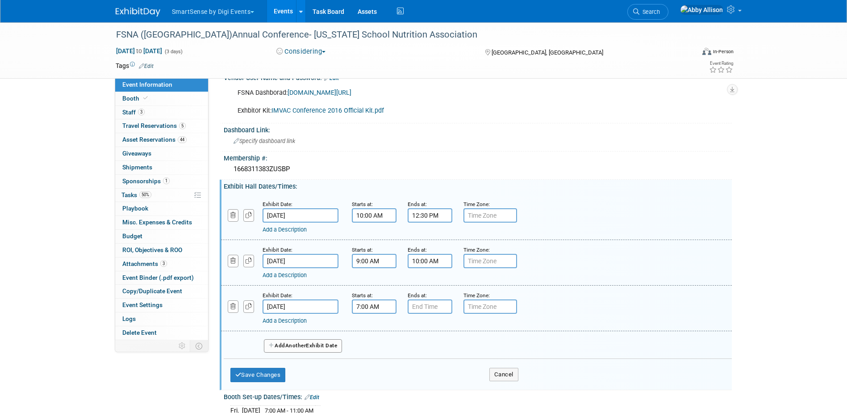
click at [383, 313] on input "7:00 AM" at bounding box center [374, 306] width 45 height 14
click at [372, 349] on span "07" at bounding box center [372, 347] width 17 height 16
click at [430, 383] on td "10" at bounding box center [425, 377] width 29 height 24
type input "10:00 AM"
click at [431, 386] on span at bounding box center [439, 388] width 60 height 16
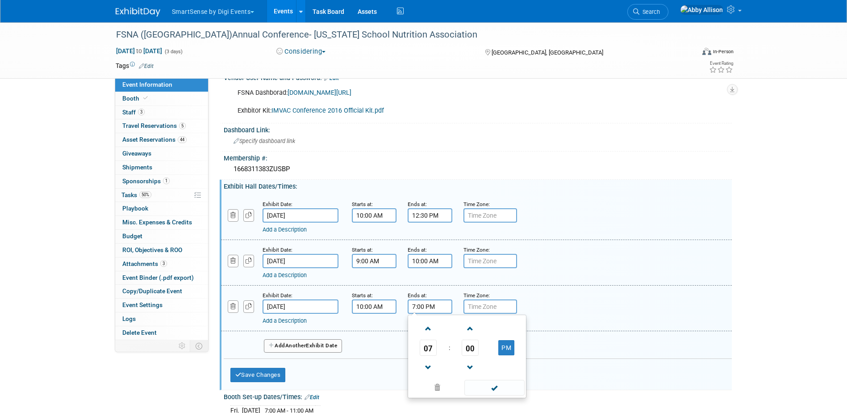
click at [425, 309] on input "7:00 PM" at bounding box center [430, 306] width 45 height 14
click at [427, 351] on span "07" at bounding box center [428, 347] width 17 height 16
click at [475, 332] on td "02" at bounding box center [481, 329] width 29 height 24
type input "2:00 PM"
click at [491, 389] on span at bounding box center [494, 388] width 60 height 16
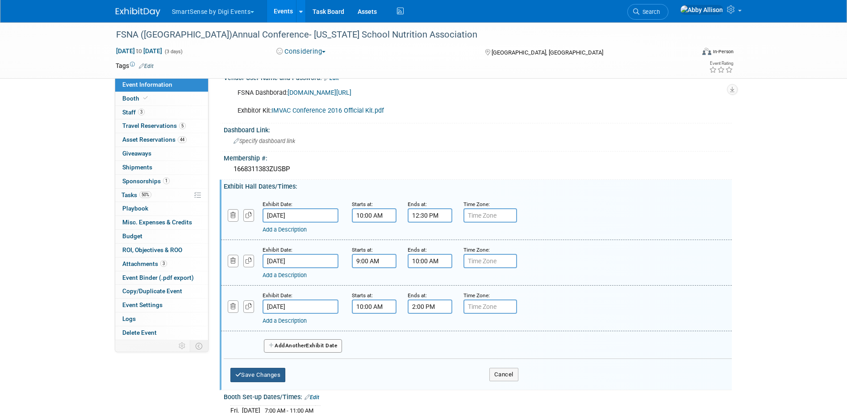
click at [269, 376] on button "Save Changes" at bounding box center [257, 375] width 55 height 14
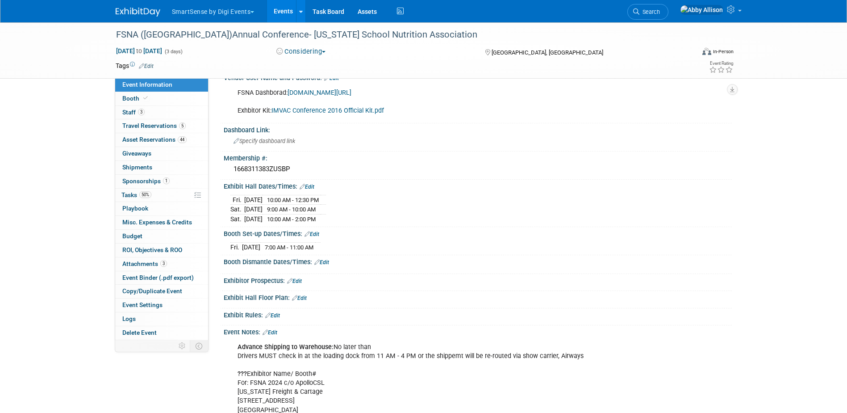
click at [326, 259] on link "Edit" at bounding box center [321, 262] width 15 height 6
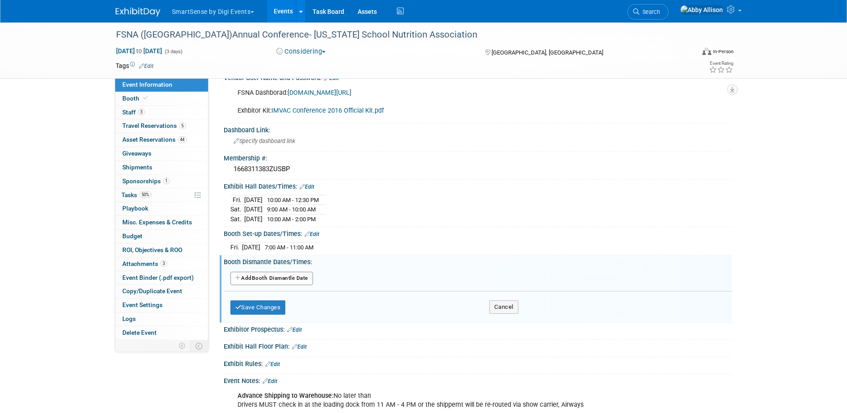
click at [296, 279] on button "Add Another Booth Dismantle Date" at bounding box center [271, 278] width 83 height 13
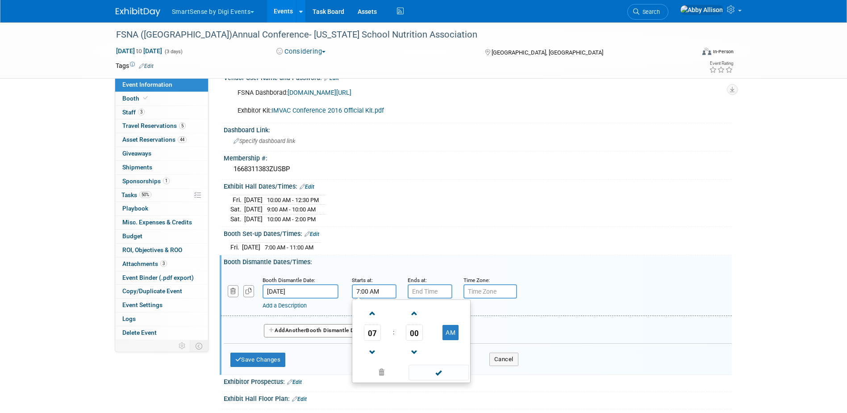
click at [367, 292] on input "7:00 AM" at bounding box center [374, 291] width 45 height 14
click at [373, 335] on span "07" at bounding box center [372, 332] width 17 height 16
click at [422, 316] on td "02" at bounding box center [425, 313] width 29 height 24
click at [445, 338] on button "AM" at bounding box center [451, 332] width 16 height 15
type input "2:00 PM"
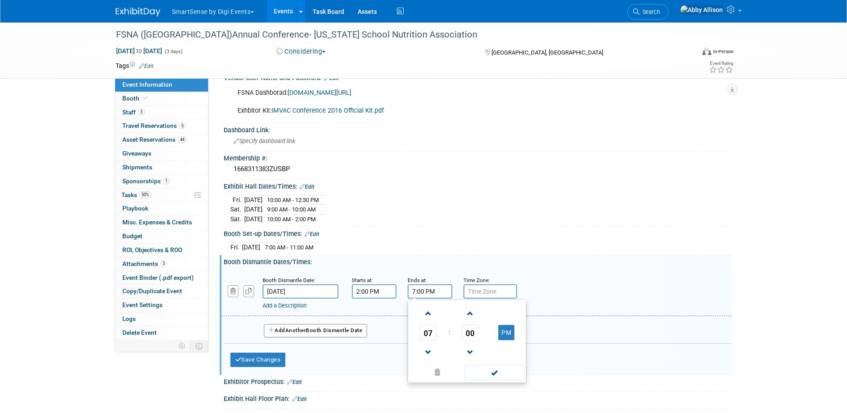
click at [429, 293] on input "7:00 PM" at bounding box center [430, 291] width 45 height 14
click at [429, 355] on span at bounding box center [429, 352] width 16 height 16
type input "6:00 PM"
click at [489, 374] on span at bounding box center [494, 372] width 60 height 16
click at [269, 363] on button "Save Changes" at bounding box center [257, 359] width 55 height 14
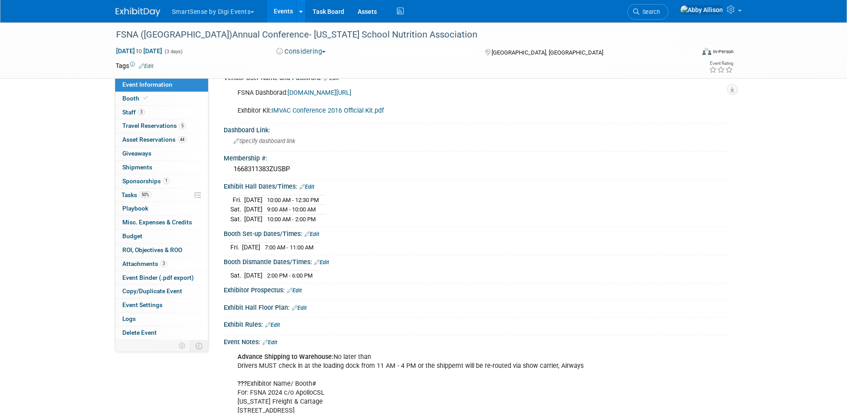
click at [316, 234] on link "Edit" at bounding box center [312, 234] width 15 height 6
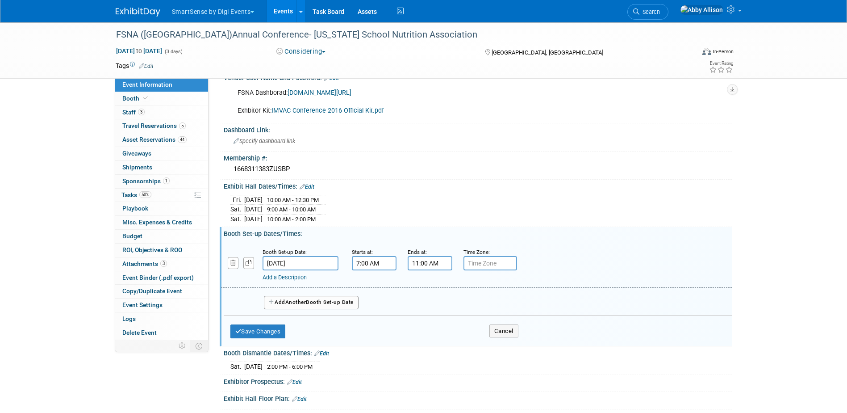
click at [276, 303] on button "Add Another Booth Set-up Date" at bounding box center [311, 302] width 95 height 13
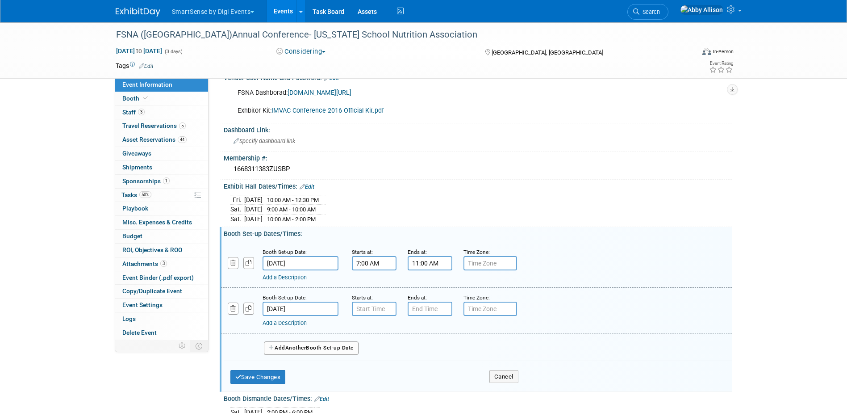
click at [283, 305] on input "Oct 25, 2025" at bounding box center [301, 308] width 76 height 14
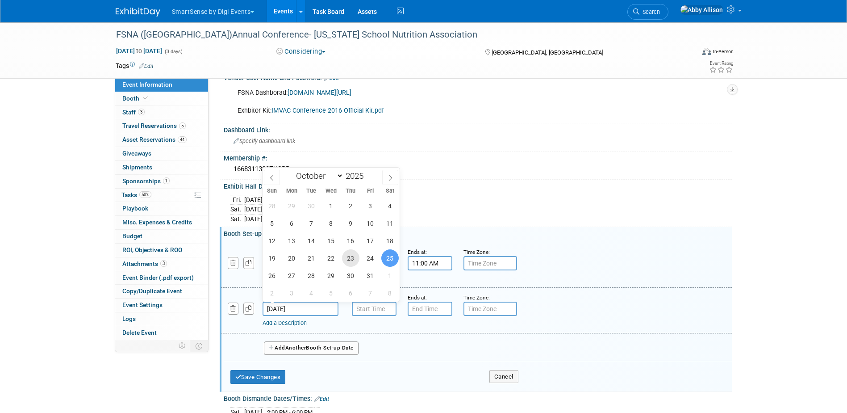
click at [352, 259] on span "23" at bounding box center [350, 257] width 17 height 17
type input "Oct 23, 2025"
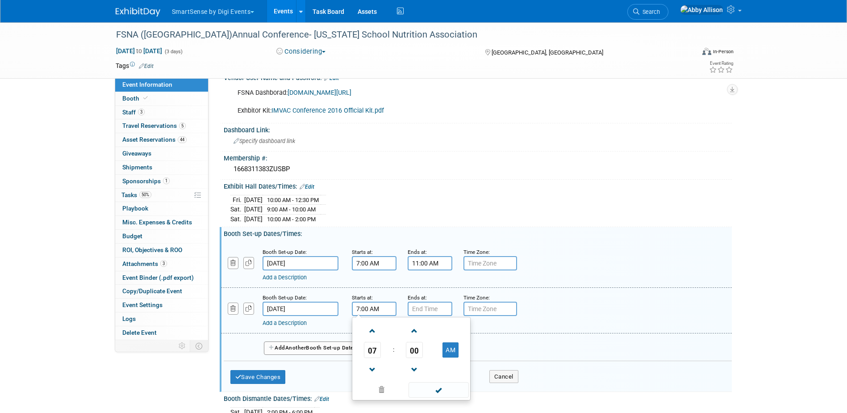
click at [369, 311] on input "7:00 AM" at bounding box center [374, 308] width 45 height 14
click at [374, 336] on span at bounding box center [373, 331] width 16 height 16
type input "8:00 AM"
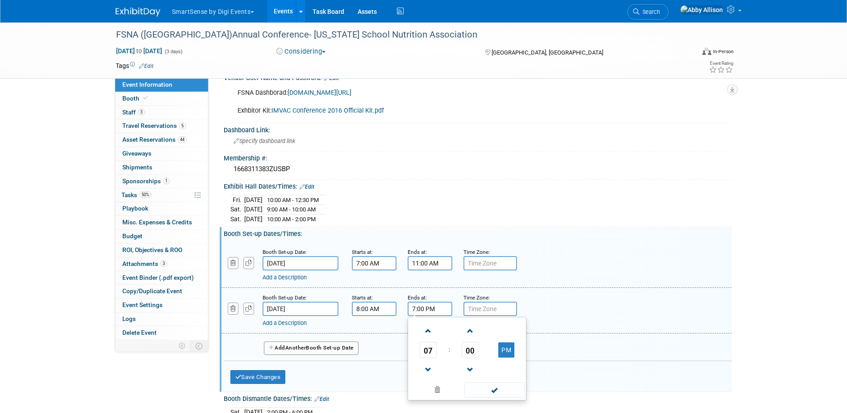
click at [429, 310] on input "7:00 PM" at bounding box center [430, 308] width 45 height 14
click at [429, 378] on link at bounding box center [428, 369] width 17 height 23
type input "6:00 PM"
click at [491, 389] on span at bounding box center [494, 390] width 60 height 16
click at [262, 376] on button "Save Changes" at bounding box center [257, 377] width 55 height 14
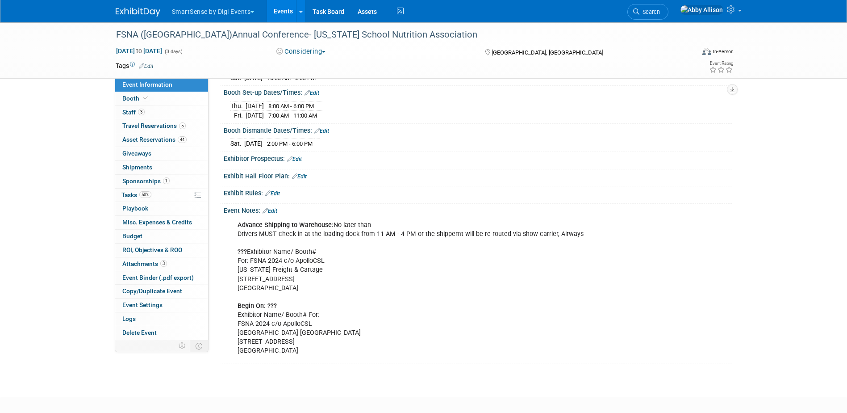
scroll to position [515, 0]
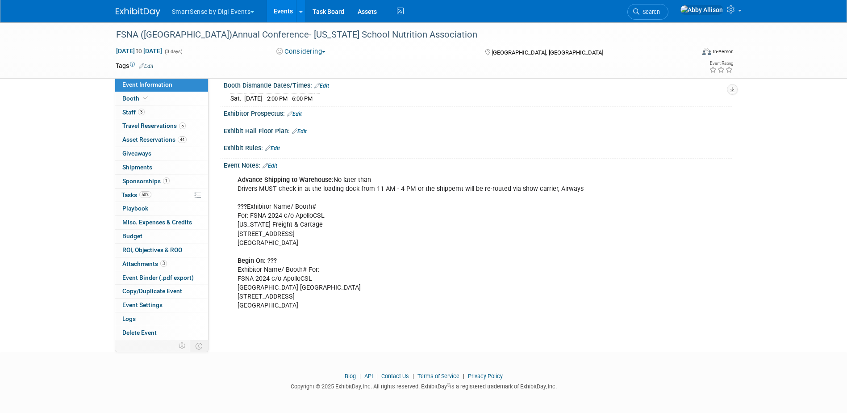
click at [275, 163] on link "Edit" at bounding box center [270, 166] width 15 height 6
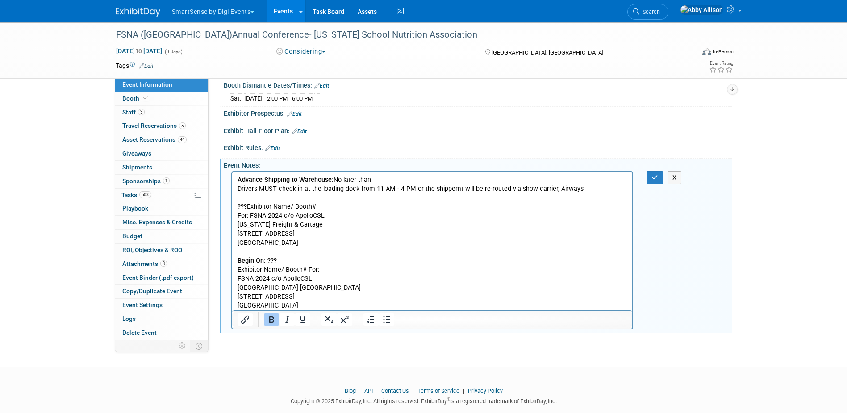
scroll to position [0, 0]
click at [334, 179] on p "Advance Shipping to Warehouse: No later than Drivers MUST check in at the loadi…" at bounding box center [432, 243] width 390 height 134
click at [404, 180] on p "Advance Shipping to Warehouse: No later than Drivers MUST check in at the loadi…" at bounding box center [432, 243] width 390 height 134
paste body "Rich Text Area. Press ALT-0 for help."
drag, startPoint x: 415, startPoint y: 180, endPoint x: 373, endPoint y: 183, distance: 42.1
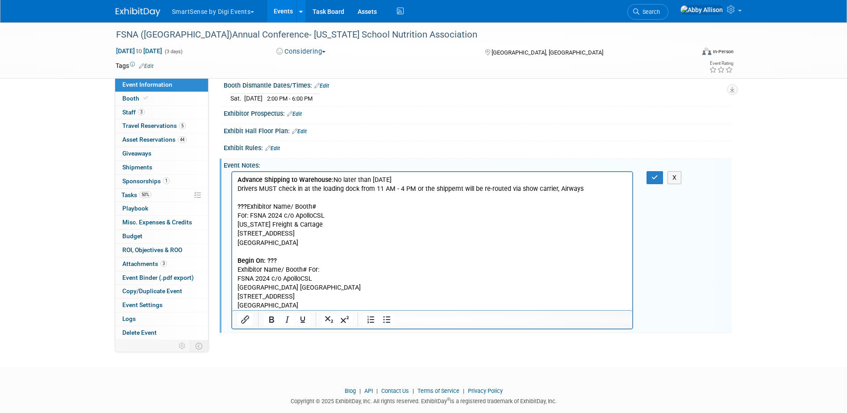
click at [373, 183] on p "Advance Shipping to Warehouse: No later than Oct 15th, 2025 Drivers MUST check …" at bounding box center [432, 243] width 390 height 134
click at [272, 318] on icon "Bold" at bounding box center [271, 319] width 5 height 6
click at [352, 259] on p "Advance Shipping to Warehouse: No later than Oct 15th, 2025 Drivers MUST check …" at bounding box center [432, 243] width 390 height 134
click at [333, 179] on p "Advance Shipping to Warehouse: No later than Oct 15th, 2025 Drivers MUST check …" at bounding box center [432, 243] width 390 height 134
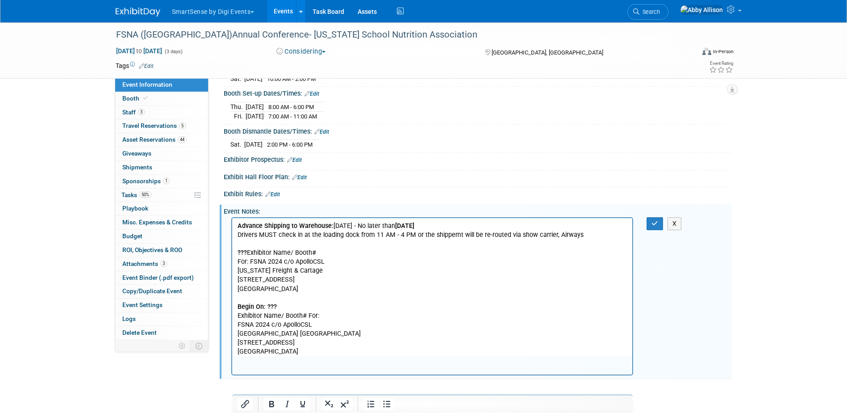
scroll to position [471, 0]
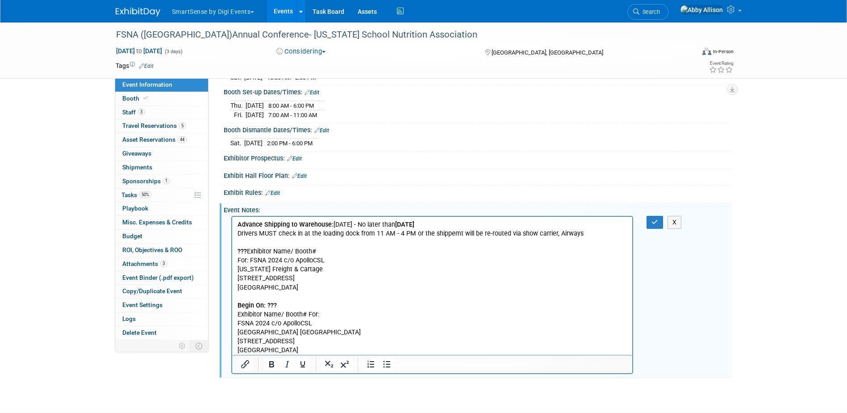
click at [261, 286] on p "Advance Shipping to Warehouse: October 1 - No later than Oct 15th, 2025 Drivers…" at bounding box center [432, 287] width 390 height 134
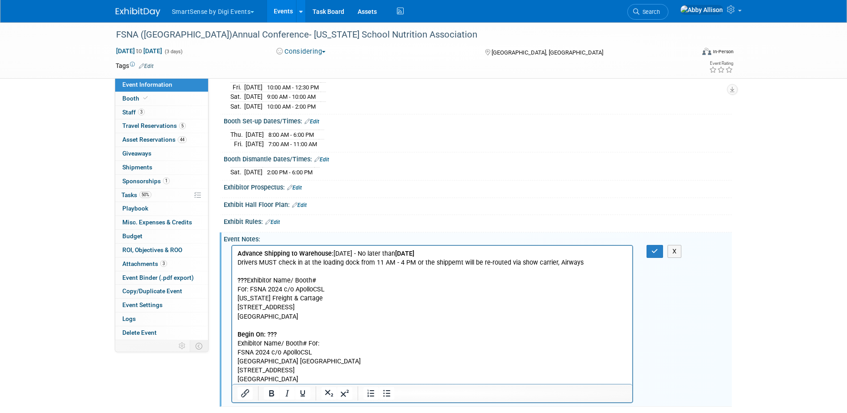
scroll to position [441, 0]
click at [278, 285] on p "Advance Shipping to Warehouse: October 1 - No later than Oct 15th, 2025 Drivers…" at bounding box center [432, 317] width 390 height 134
click at [281, 293] on p "Advance Shipping to Warehouse: October 1 - No later than Oct 15th, 2025 Drivers…" at bounding box center [432, 317] width 390 height 134
click at [268, 352] on p "Advance Shipping to Warehouse: October 1 - No later than Oct 15th, 2025 Drivers…" at bounding box center [432, 317] width 390 height 134
click at [318, 297] on p "Advance Shipping to Warehouse: October 1 - No later than Oct 15th, 2025 Drivers…" at bounding box center [432, 317] width 390 height 134
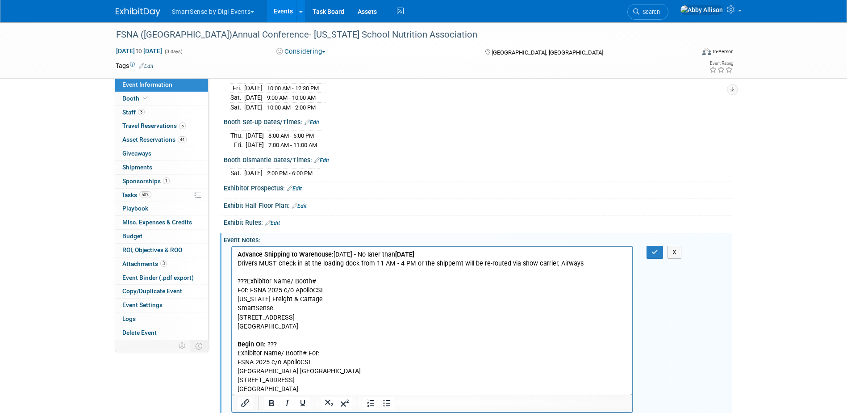
click at [287, 312] on p "SmartSense 6321 Emperor Dr. Orlando, FL 32809 Begin On: ??? Exhibitor Name/ Boo…" at bounding box center [432, 349] width 390 height 90
click at [652, 255] on button "button" at bounding box center [655, 252] width 17 height 13
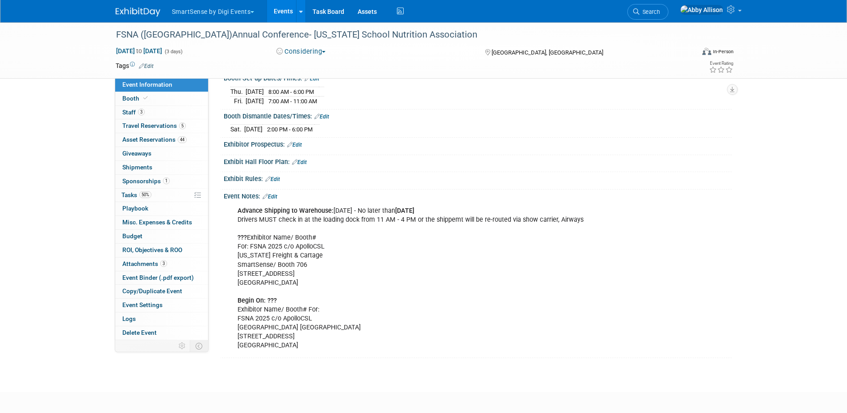
scroll to position [485, 0]
click at [581, 218] on div "Advance Shipping to Warehouse: October 1 - No later than Oct 15th, 2025 Drivers…" at bounding box center [432, 277] width 402 height 152
click at [377, 217] on div "Advance Shipping to Warehouse: October 1 - No later than Oct 15th, 2025 Drivers…" at bounding box center [432, 277] width 402 height 152
click at [380, 216] on div "Advance Shipping to Warehouse: October 1 - No later than Oct 15th, 2025 Drivers…" at bounding box center [432, 277] width 402 height 152
click at [277, 192] on link "Edit" at bounding box center [270, 195] width 15 height 6
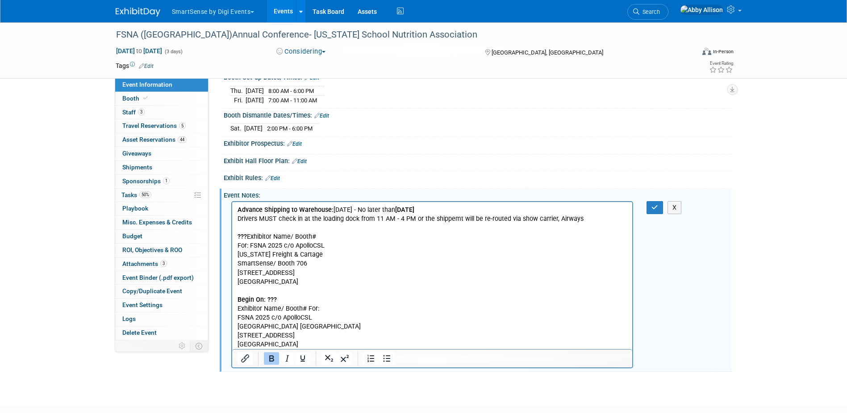
scroll to position [0, 0]
click at [381, 220] on p "Advance Shipping to Warehouse: October 1 - No later than Oct 15th, 2025 Drivers…" at bounding box center [432, 276] width 390 height 143
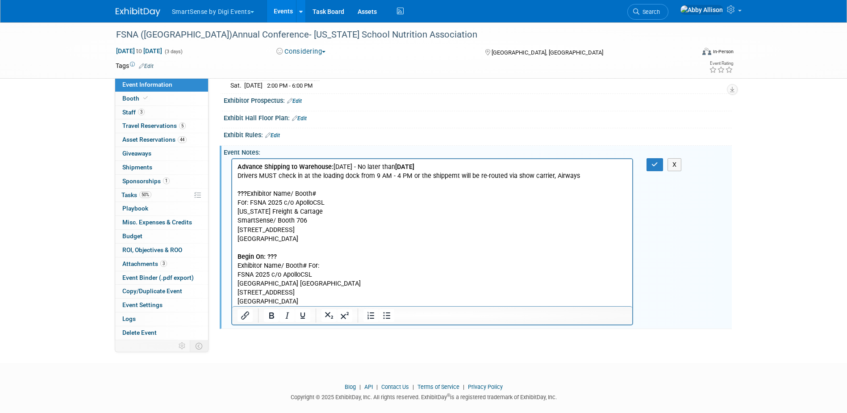
scroll to position [530, 0]
click at [290, 237] on p "Advance Shipping to Warehouse: October 1 - No later than Oct 15th, 2025 Drivers…" at bounding box center [432, 232] width 390 height 143
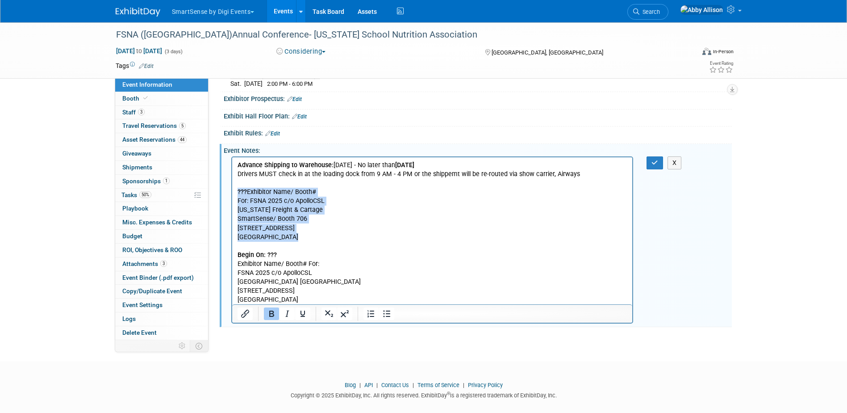
drag, startPoint x: 293, startPoint y: 238, endPoint x: 234, endPoint y: 194, distance: 73.8
click at [234, 194] on html "Advance Shipping to Warehouse: October 1 - No later than Oct 15th, 2025 Drivers…" at bounding box center [432, 230] width 401 height 147
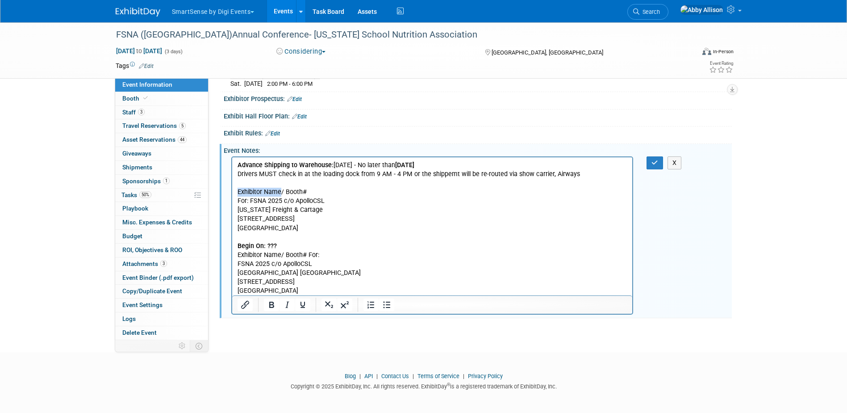
drag, startPoint x: 280, startPoint y: 190, endPoint x: 237, endPoint y: 192, distance: 43.8
click at [237, 192] on p "Advance Shipping to Warehouse: October 1 - No later than Oct 15th, 2025 Drivers…" at bounding box center [432, 228] width 390 height 134
click at [318, 190] on p "Advance Shipping to Warehouse: October 1 - No later than Oct 15th, 2025 Drivers…" at bounding box center [432, 228] width 390 height 134
click at [278, 245] on p "Advance Shipping to Warehouse: October 1 - No later than Oct 15th, 2025 Drivers…" at bounding box center [432, 228] width 390 height 134
drag, startPoint x: 655, startPoint y: 162, endPoint x: 635, endPoint y: 165, distance: 19.5
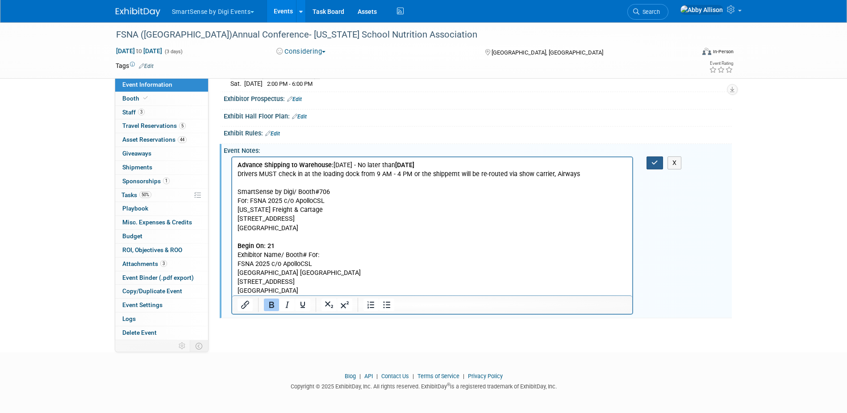
click at [655, 162] on icon "button" at bounding box center [655, 162] width 7 height 6
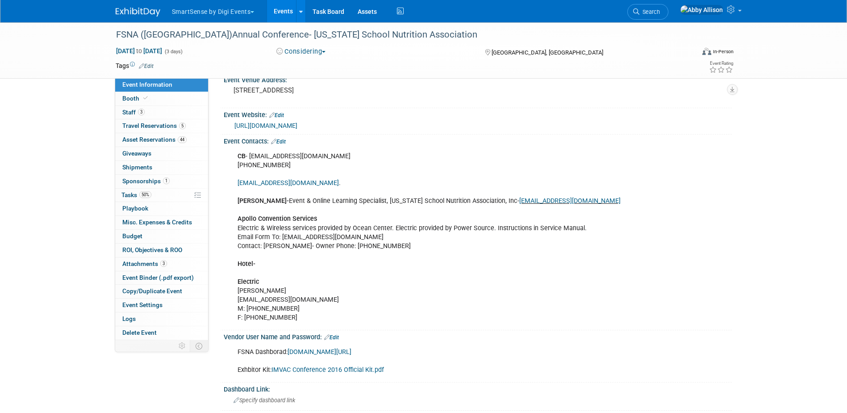
scroll to position [69, 0]
click at [130, 114] on span "Staff 3" at bounding box center [133, 112] width 22 height 7
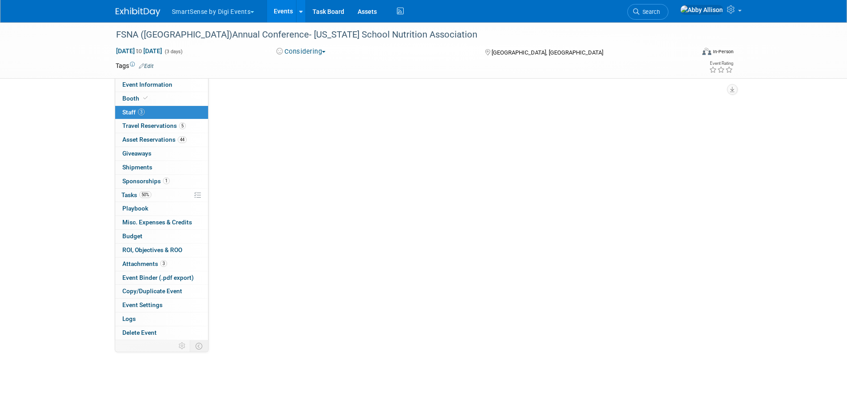
scroll to position [0, 0]
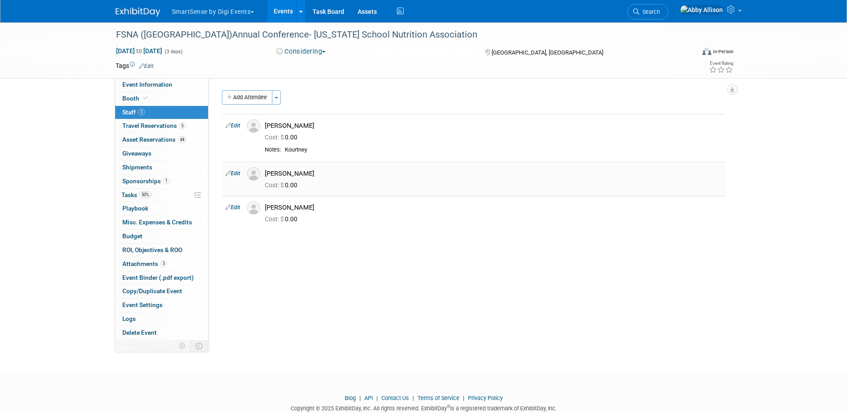
click at [253, 175] on img at bounding box center [253, 173] width 13 height 13
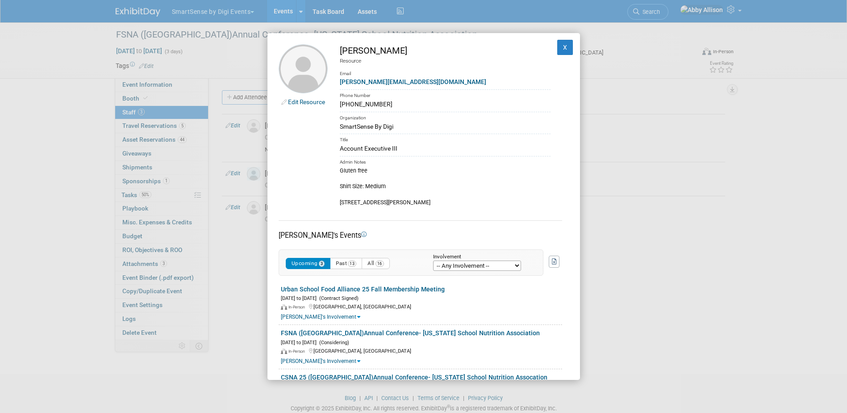
drag, startPoint x: 379, startPoint y: 105, endPoint x: 338, endPoint y: 106, distance: 40.6
click at [338, 106] on td "Laura Wisdom Resource Email laura.wisdom@digi.com Phone Number 940-390-8189 Org…" at bounding box center [439, 125] width 223 height 162
copy div "940-390-8189"
click at [560, 47] on button "X" at bounding box center [565, 47] width 16 height 15
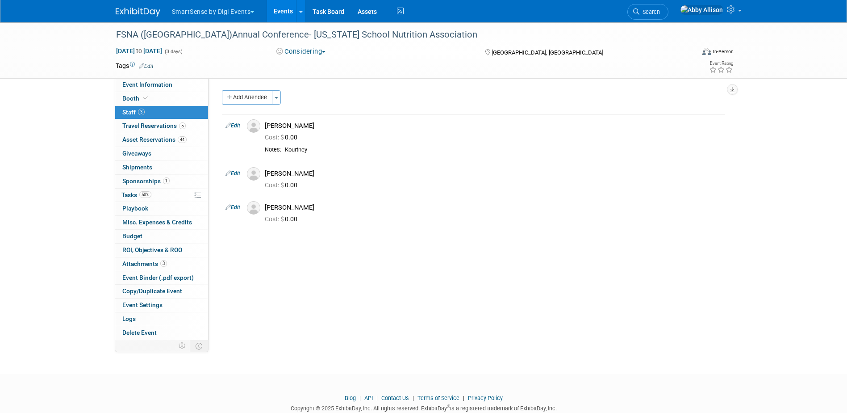
click at [280, 11] on link "Events" at bounding box center [283, 11] width 33 height 22
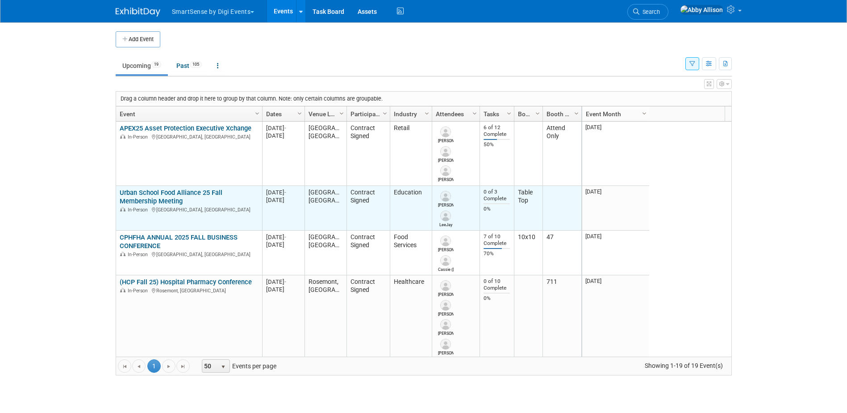
scroll to position [54, 0]
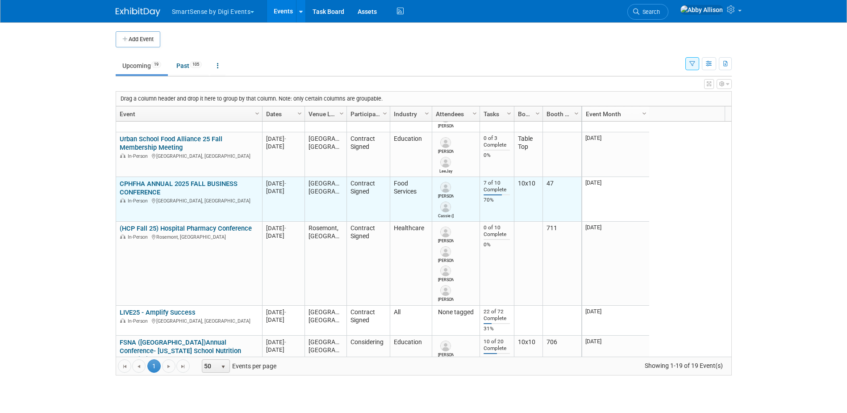
click at [147, 189] on link "CPHFHA ANNUAL 2025 FALL BUSINESS CONFERENCE" at bounding box center [179, 188] width 118 height 17
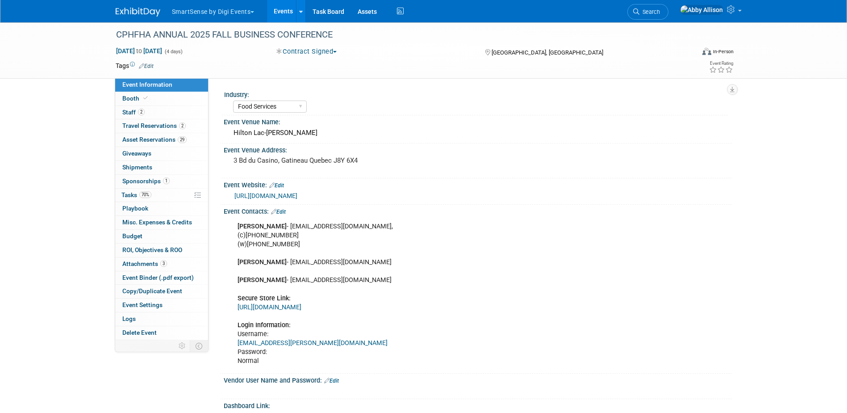
select select "Food Services"
click at [143, 100] on icon at bounding box center [145, 98] width 4 height 5
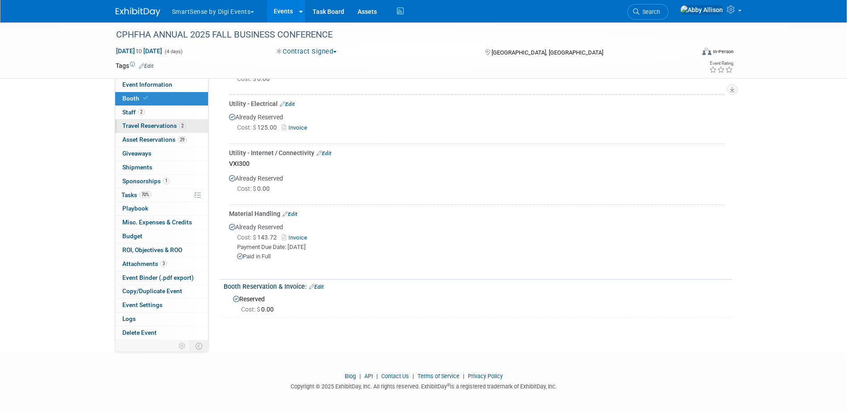
scroll to position [393, 0]
click at [287, 11] on link "Events" at bounding box center [283, 11] width 33 height 22
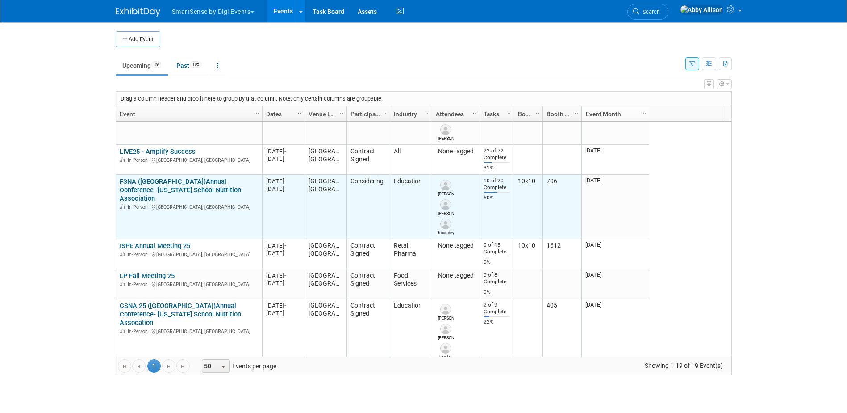
scroll to position [268, 0]
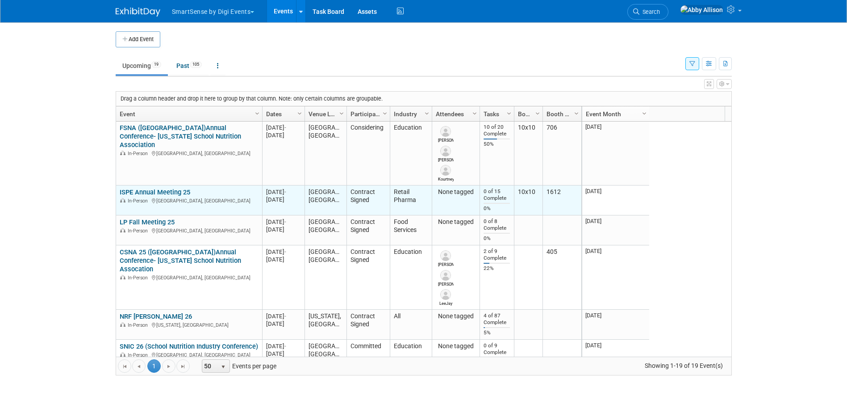
click at [180, 192] on link "ISPE Annual Meeting 25" at bounding box center [155, 192] width 71 height 8
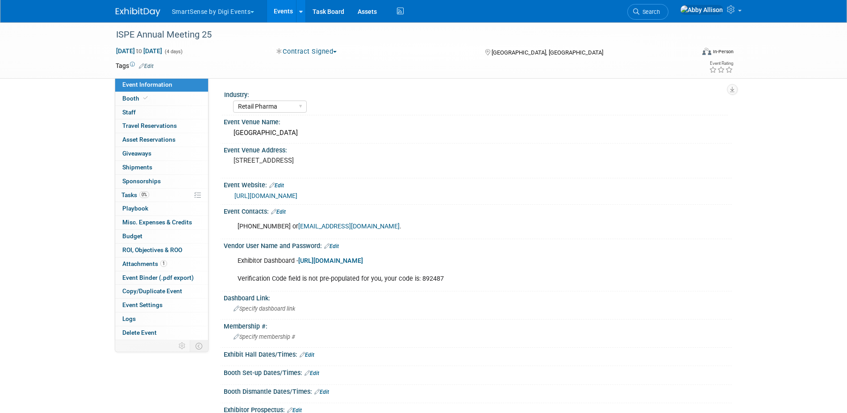
select select "Retail Pharma"
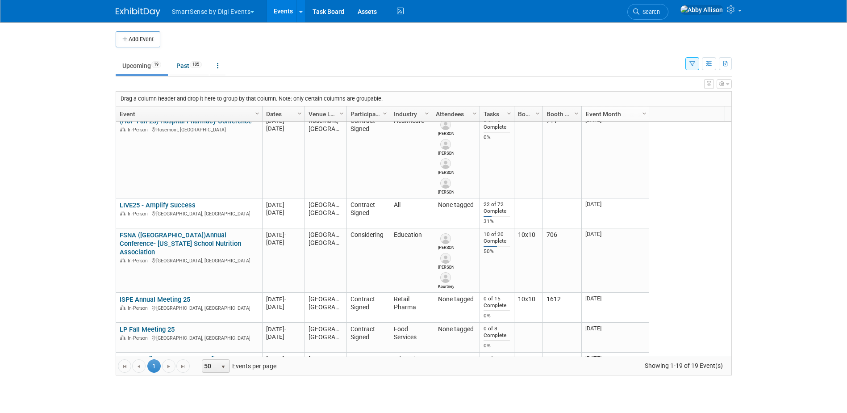
scroll to position [214, 0]
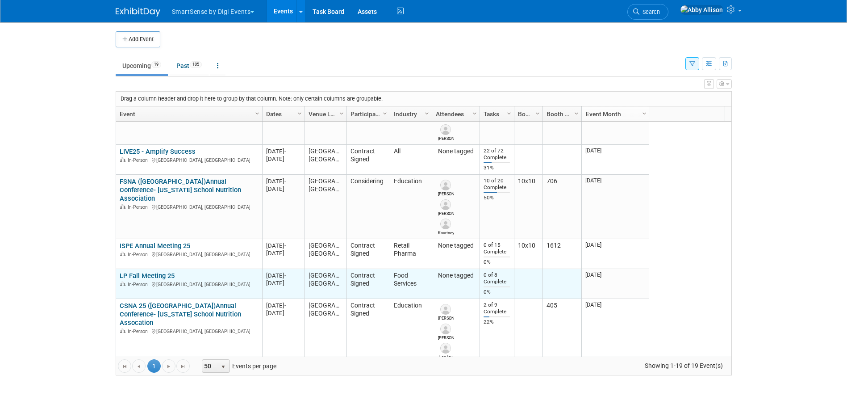
click at [146, 274] on link "LP Fall Meeting 25" at bounding box center [147, 276] width 55 height 8
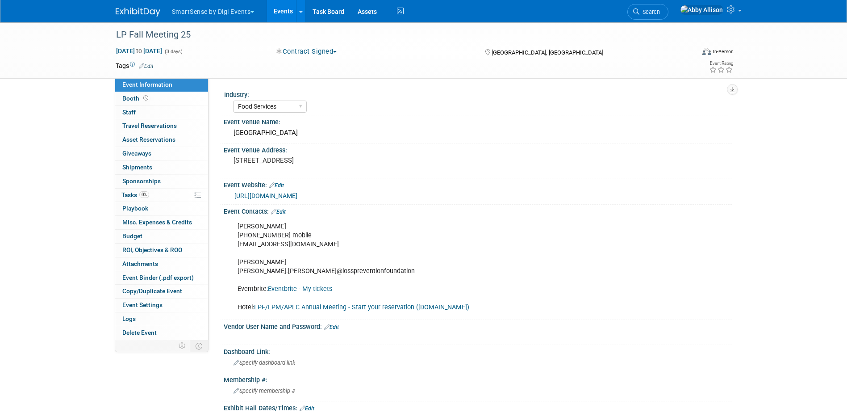
select select "Food Services"
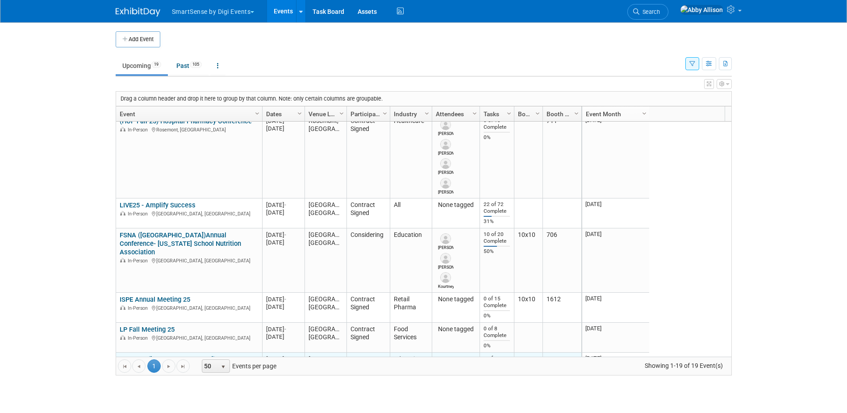
scroll to position [107, 0]
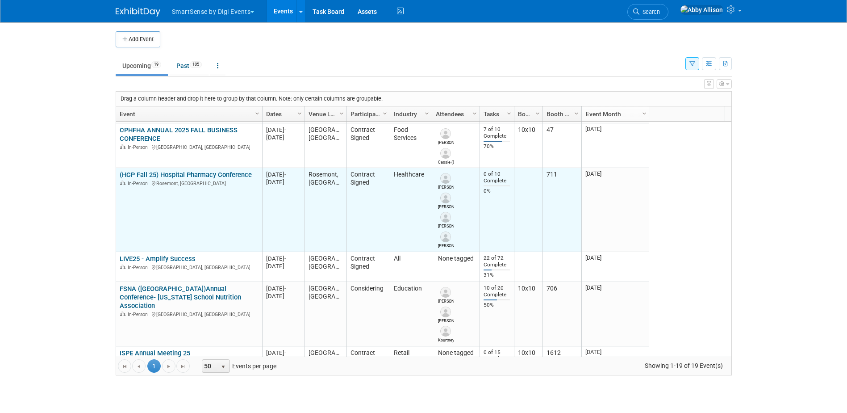
click at [155, 177] on link "(HCP Fall 25) Hospital Pharmacy Conference" at bounding box center [186, 175] width 132 height 8
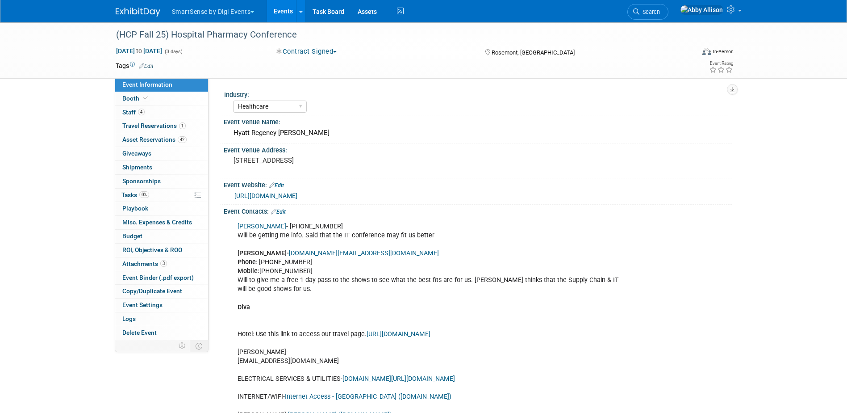
select select "Healthcare"
click at [125, 111] on span "Staff 4" at bounding box center [133, 112] width 22 height 7
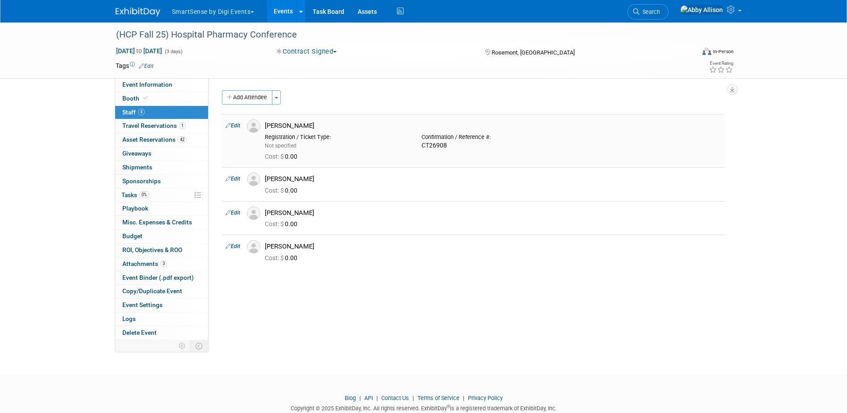
click at [252, 129] on img at bounding box center [253, 125] width 13 height 13
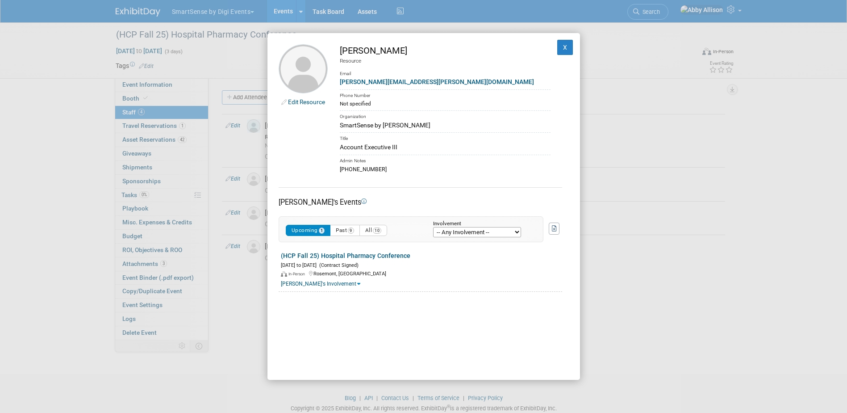
drag, startPoint x: 377, startPoint y: 170, endPoint x: 338, endPoint y: 171, distance: 39.8
click at [338, 171] on td "[PERSON_NAME] Resource Email [PERSON_NAME][EMAIL_ADDRESS][PERSON_NAME][DOMAIN_N…" at bounding box center [439, 108] width 223 height 129
copy div "[PHONE_NUMBER]"
click at [562, 48] on button "X" at bounding box center [565, 47] width 16 height 15
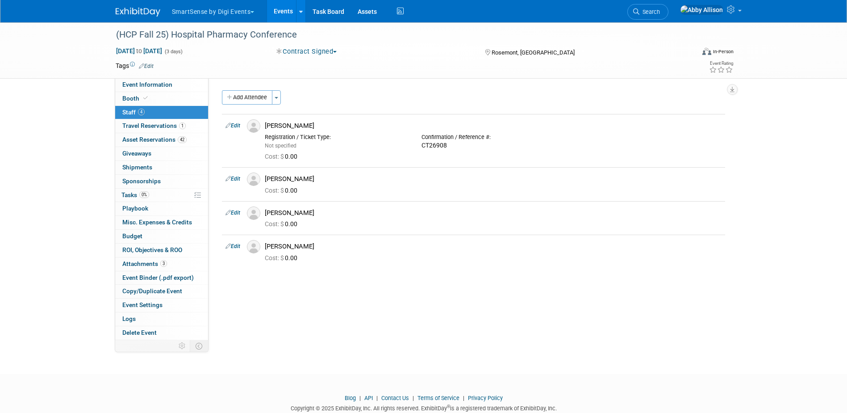
click at [280, 13] on link "Events" at bounding box center [283, 11] width 33 height 22
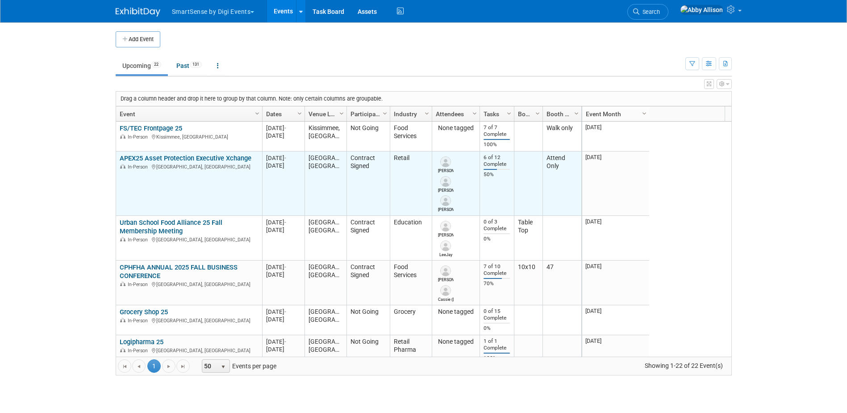
click at [133, 156] on link "APEX25 Asset Protection Executive Xchange" at bounding box center [186, 158] width 132 height 8
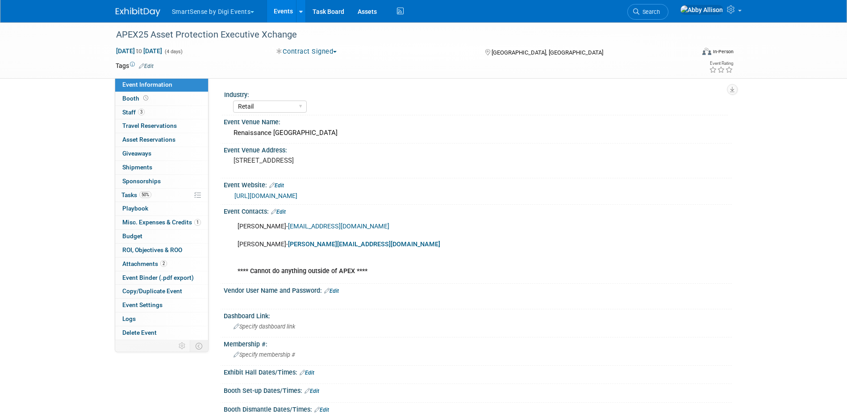
select select "Retail"
click at [131, 196] on span "Tasks 50%" at bounding box center [136, 194] width 30 height 7
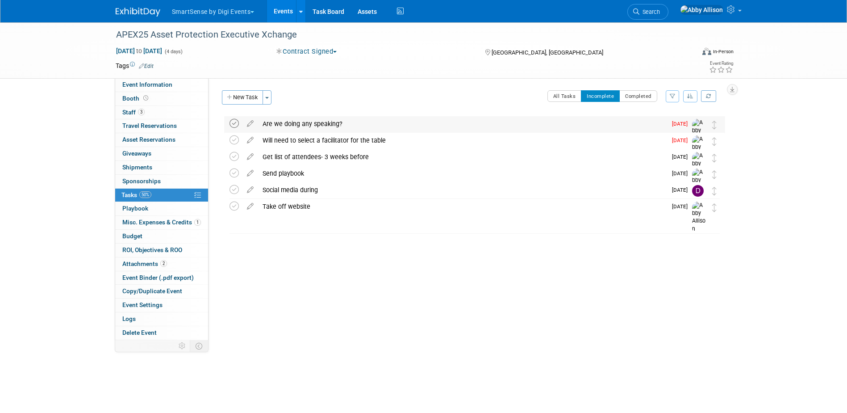
click at [230, 123] on icon at bounding box center [234, 123] width 9 height 9
click at [247, 125] on icon at bounding box center [250, 121] width 16 height 11
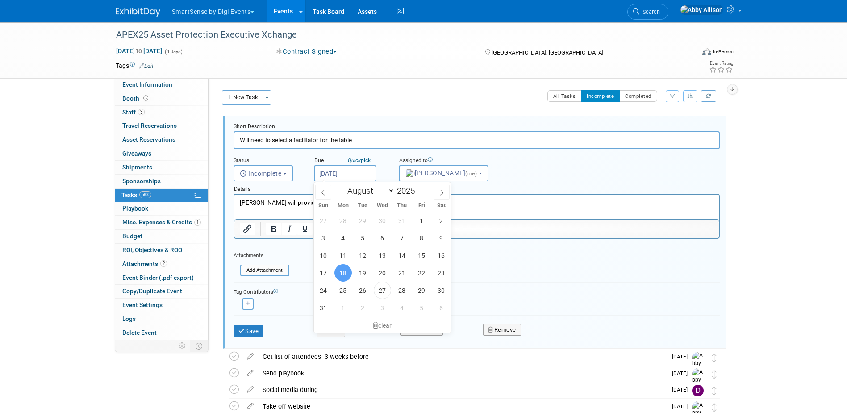
click at [355, 174] on input "Aug 18, 2025" at bounding box center [345, 173] width 63 height 16
click at [441, 194] on icon at bounding box center [442, 192] width 6 height 6
select select "8"
click at [386, 222] on span "3" at bounding box center [382, 220] width 17 height 17
type input "Sep 3, 2025"
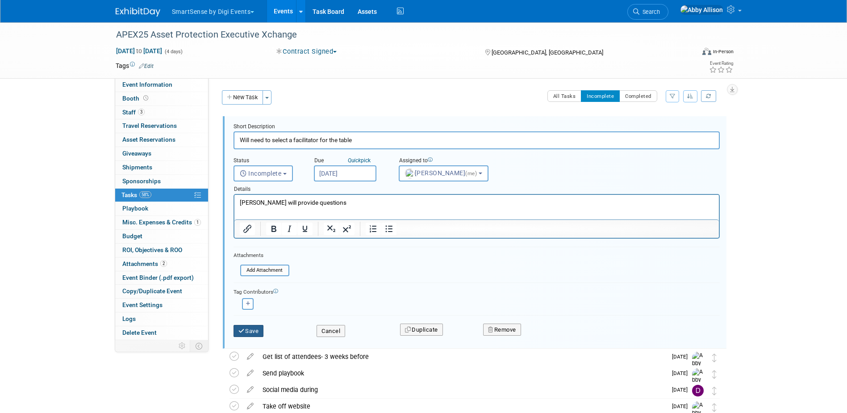
click at [246, 326] on button "Save" at bounding box center [249, 331] width 30 height 13
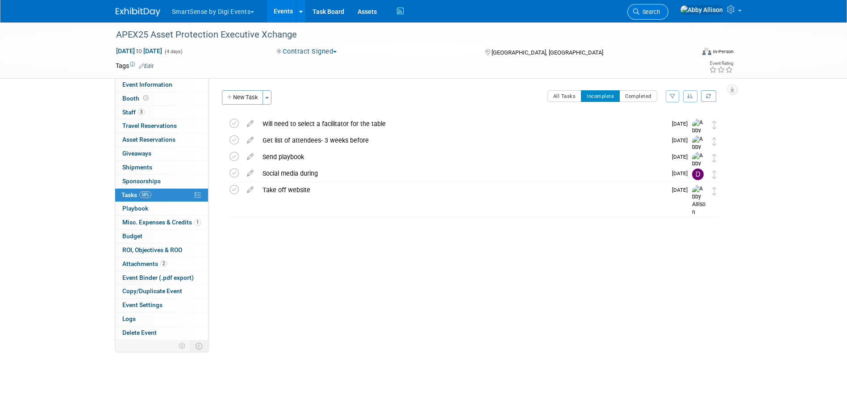
click at [660, 10] on span "Search" at bounding box center [649, 11] width 21 height 7
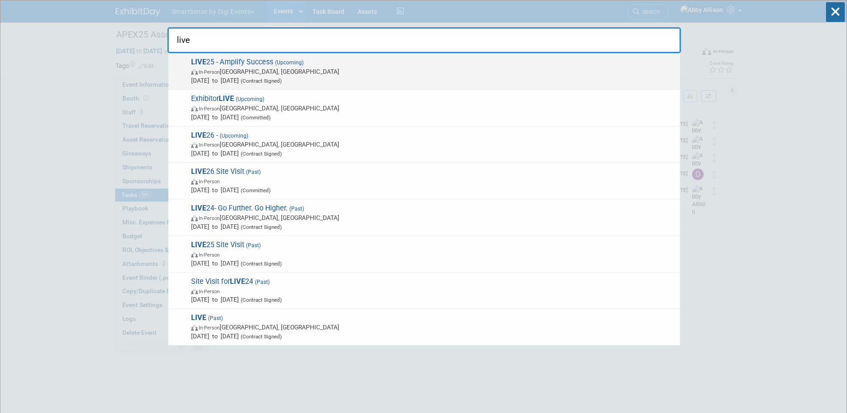
type input "live"
click at [223, 63] on span "LIVE 25 - Amplify Success (Upcoming) In-Person Nashville, TN Oct 21, 2025 to Oc…" at bounding box center [431, 71] width 487 height 27
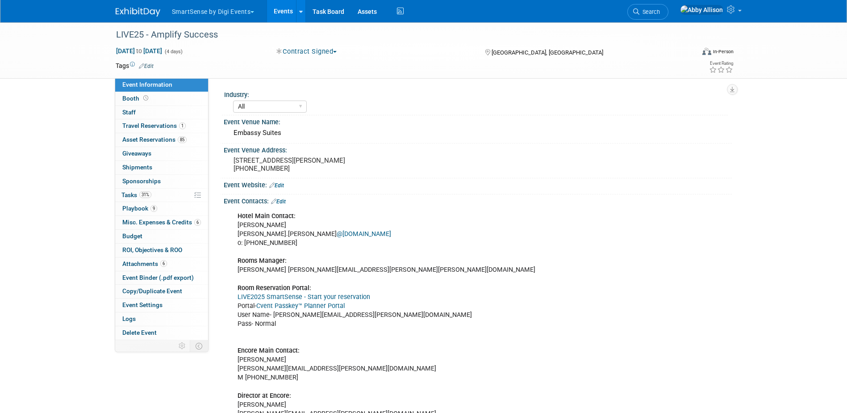
select select "All"
click at [130, 192] on span "Tasks 31%" at bounding box center [136, 194] width 30 height 7
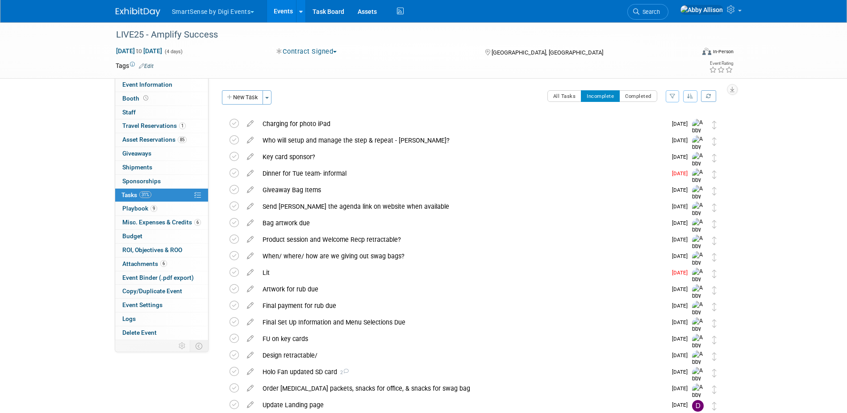
click at [694, 92] on button "button" at bounding box center [690, 96] width 14 height 12
click at [660, 139] on link "By Due Date" at bounding box center [665, 137] width 64 height 13
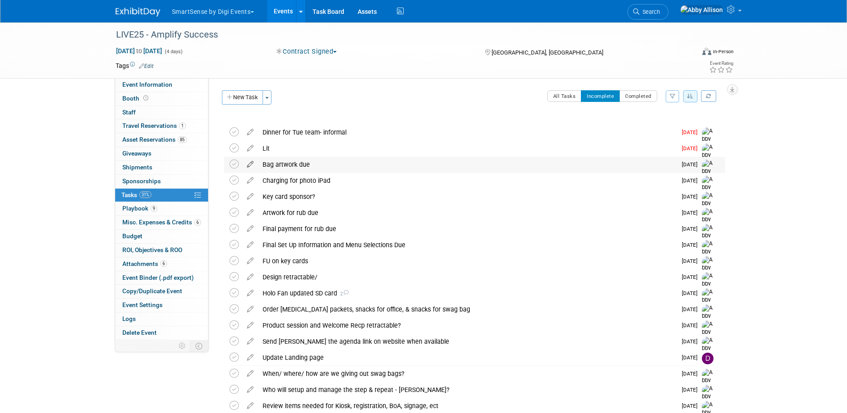
click at [251, 161] on icon at bounding box center [250, 162] width 16 height 11
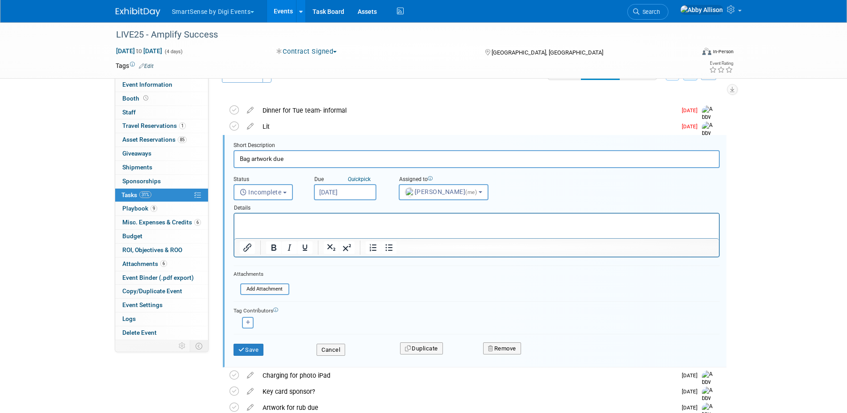
scroll to position [26, 0]
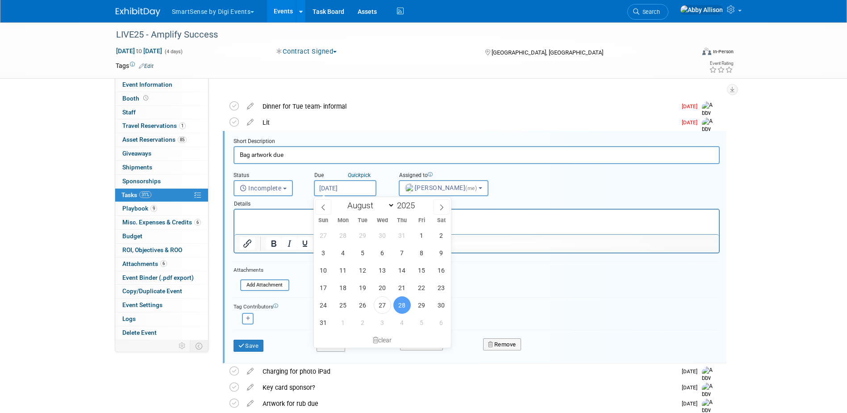
click at [333, 192] on input "[DATE]" at bounding box center [345, 188] width 63 height 16
click at [361, 323] on span "2" at bounding box center [362, 321] width 17 height 17
type input "[DATE]"
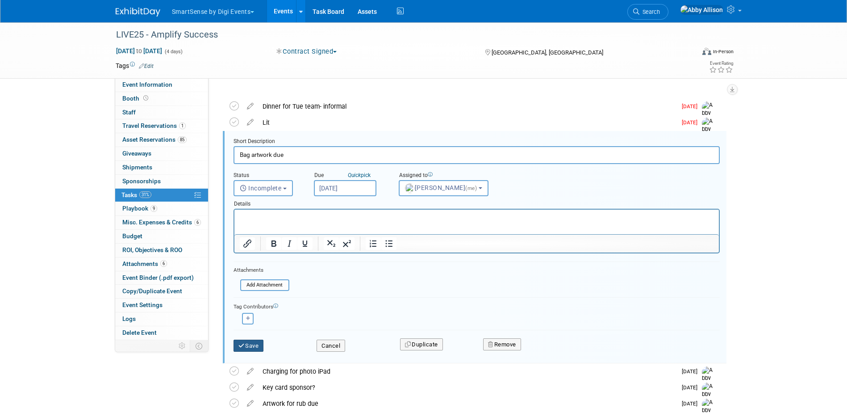
click at [255, 347] on button "Save" at bounding box center [249, 345] width 30 height 13
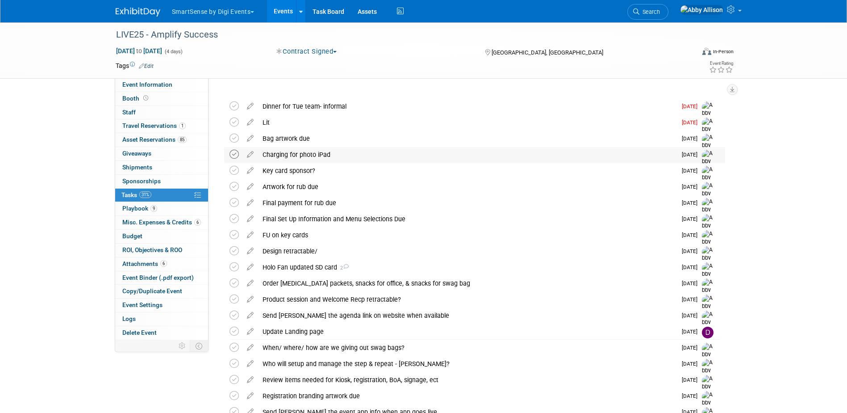
click at [233, 154] on icon at bounding box center [234, 154] width 9 height 9
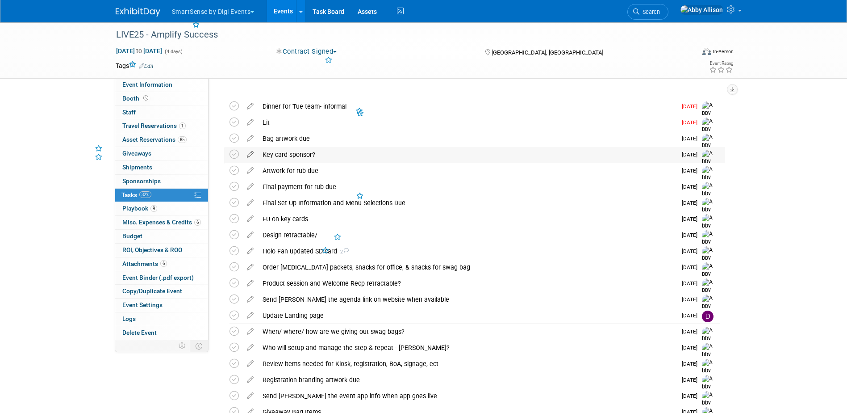
click at [251, 153] on icon at bounding box center [250, 152] width 16 height 11
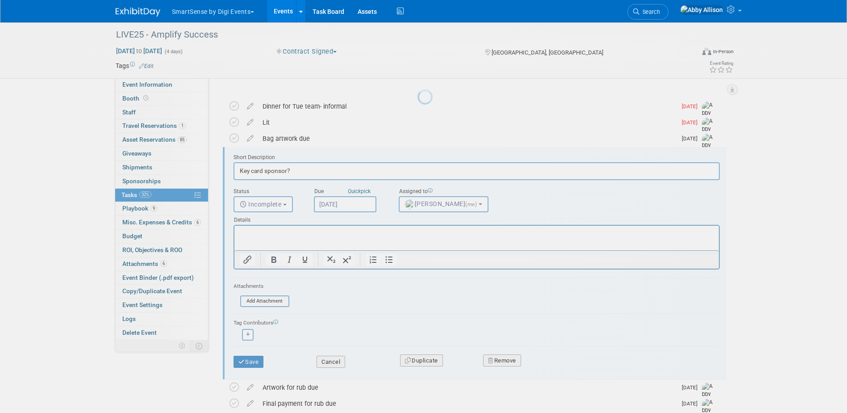
scroll to position [42, 0]
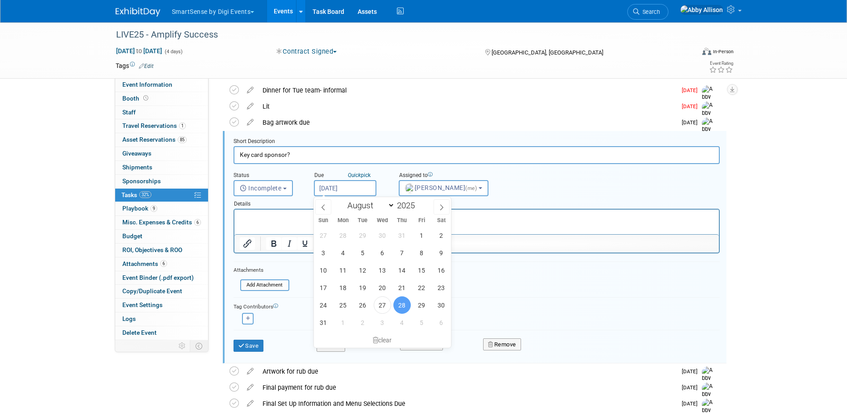
click at [335, 187] on input "[DATE]" at bounding box center [345, 188] width 63 height 16
click at [368, 323] on span "2" at bounding box center [362, 321] width 17 height 17
type input "[DATE]"
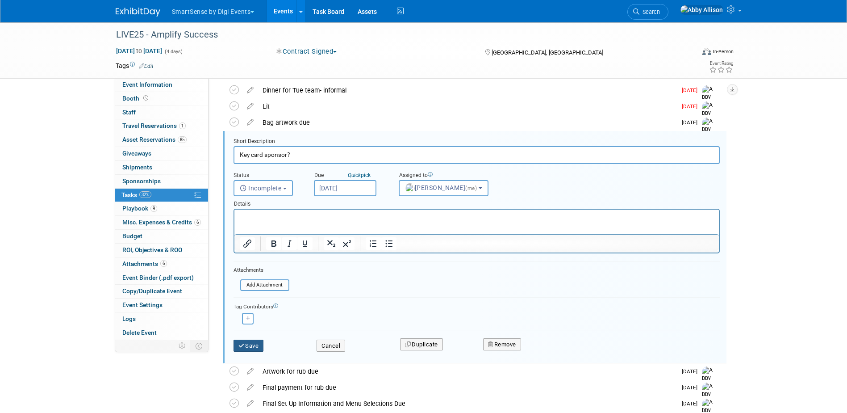
click at [252, 350] on button "Save" at bounding box center [249, 345] width 30 height 13
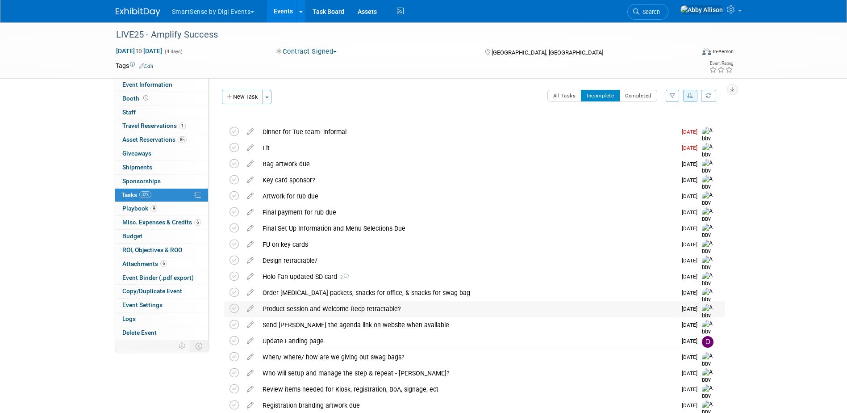
scroll to position [0, 0]
click at [268, 148] on div "Lit" at bounding box center [467, 148] width 418 height 15
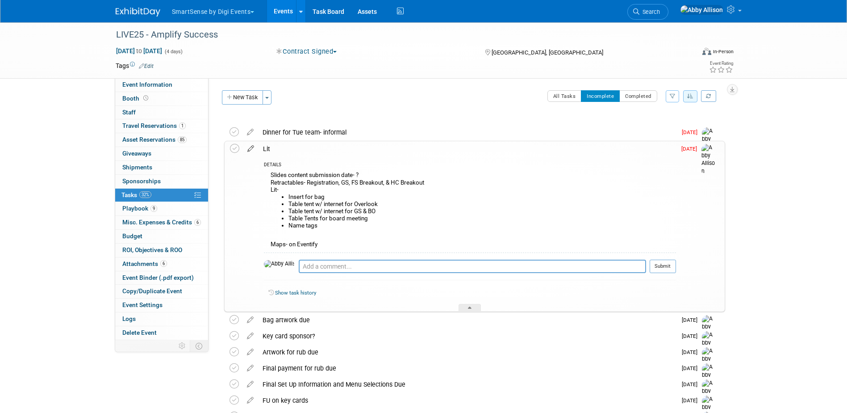
click at [251, 148] on icon at bounding box center [251, 146] width 16 height 11
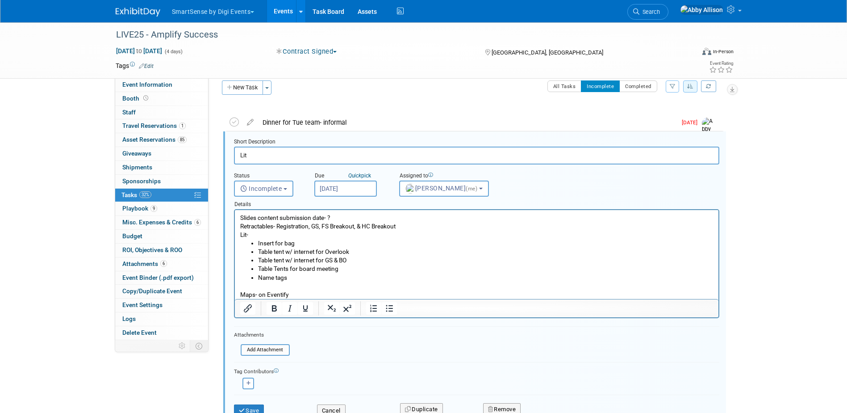
scroll to position [10, 0]
click at [326, 188] on input "[DATE]" at bounding box center [345, 188] width 63 height 16
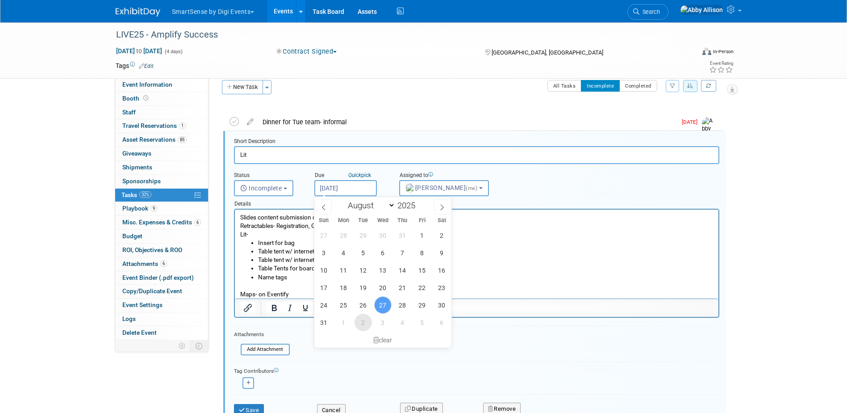
click at [366, 325] on span "2" at bounding box center [363, 321] width 17 height 17
type input "[DATE]"
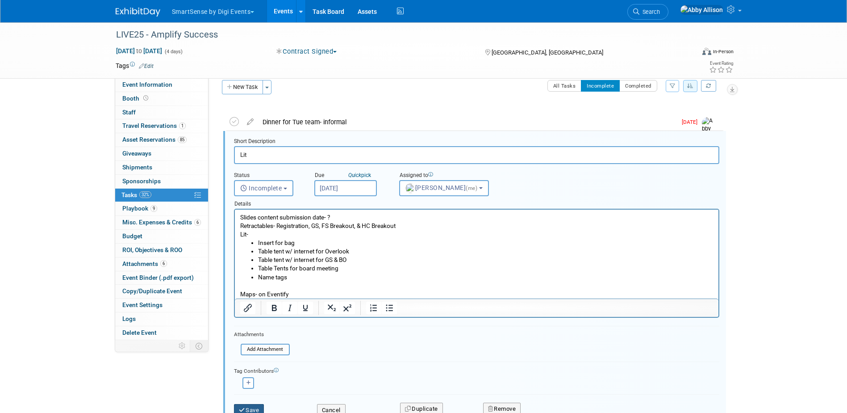
click at [254, 405] on button "Save" at bounding box center [249, 410] width 30 height 13
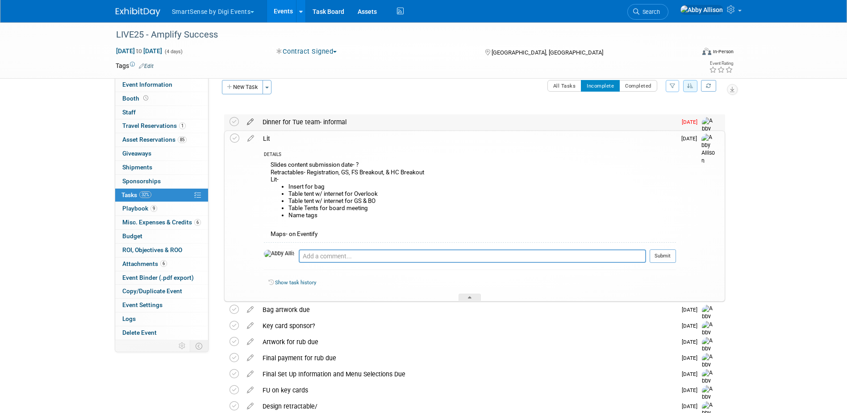
click at [250, 123] on icon at bounding box center [250, 119] width 16 height 11
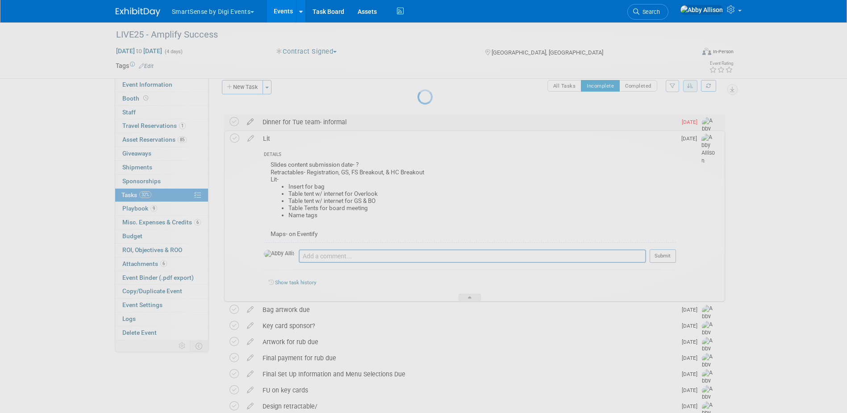
select select "7"
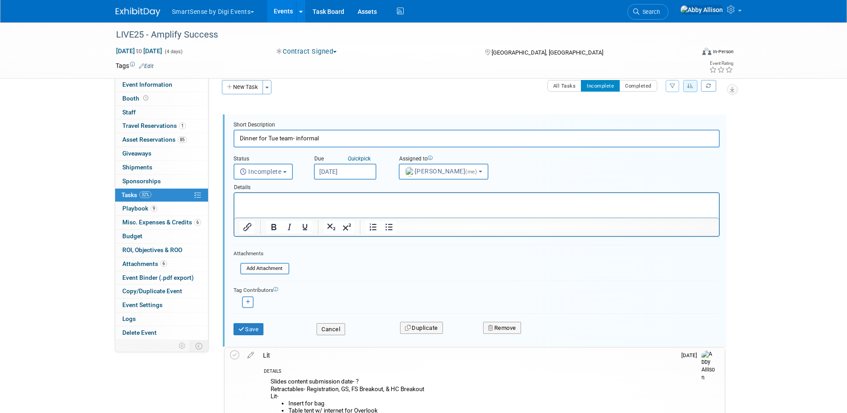
scroll to position [0, 0]
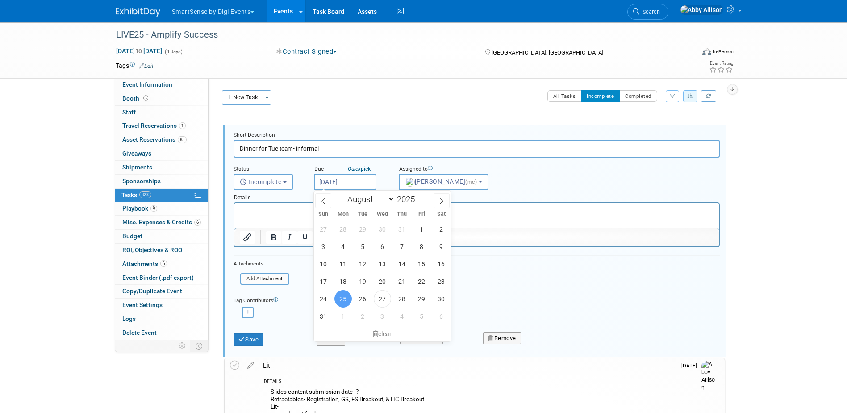
click at [351, 183] on input "[DATE]" at bounding box center [345, 182] width 63 height 16
click at [423, 299] on span "29" at bounding box center [421, 298] width 17 height 17
type input "[DATE]"
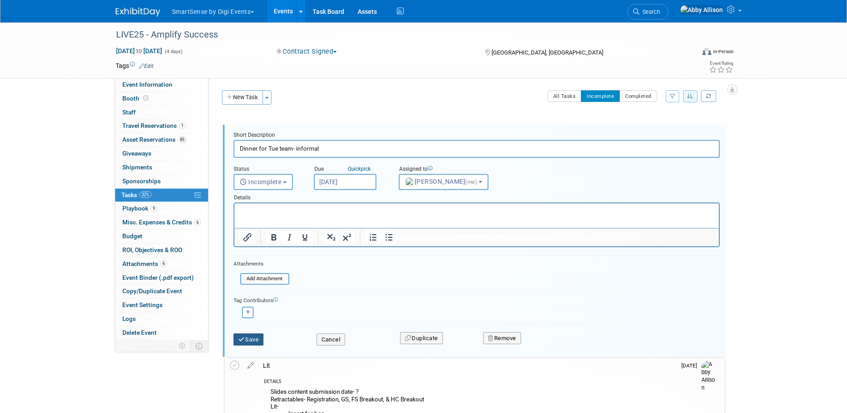
click at [255, 339] on button "Save" at bounding box center [249, 339] width 30 height 13
